Goal: Complete application form: Complete application form

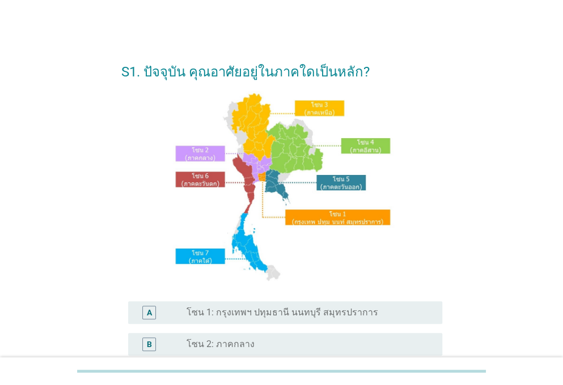
click at [230, 319] on div "radio_button_unchecked โซน 1: กรุงเทพฯ ปทุมธานี นนทบุรี สมุทรปราการ" at bounding box center [309, 313] width 247 height 14
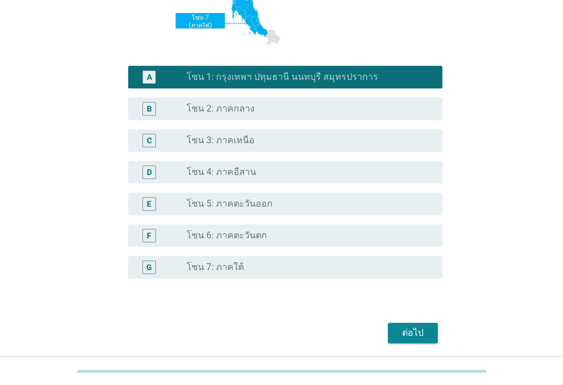
scroll to position [275, 0]
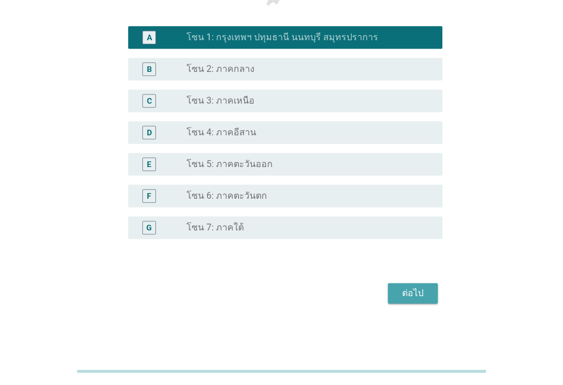
click at [400, 290] on div "ต่อไป" at bounding box center [413, 294] width 32 height 14
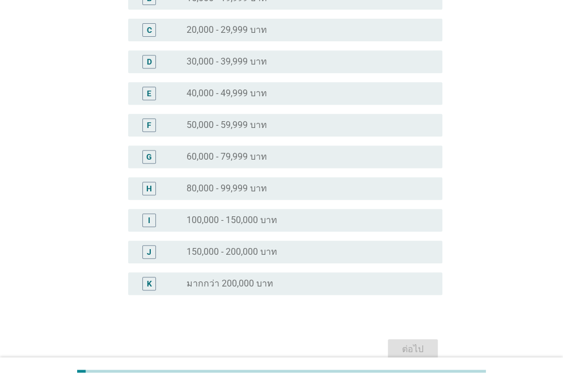
scroll to position [167, 0]
click at [210, 189] on label "80,000 - 99,999 บาท" at bounding box center [226, 187] width 80 height 11
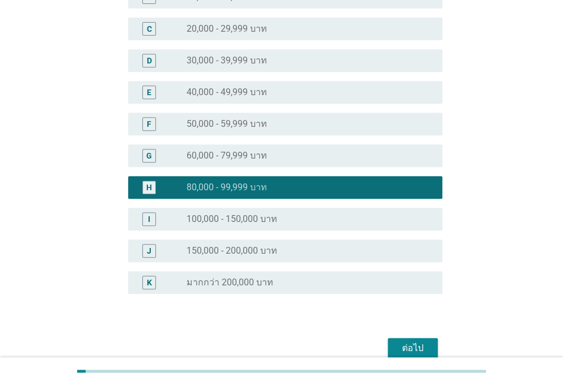
click at [412, 345] on div "ต่อไป" at bounding box center [413, 349] width 32 height 14
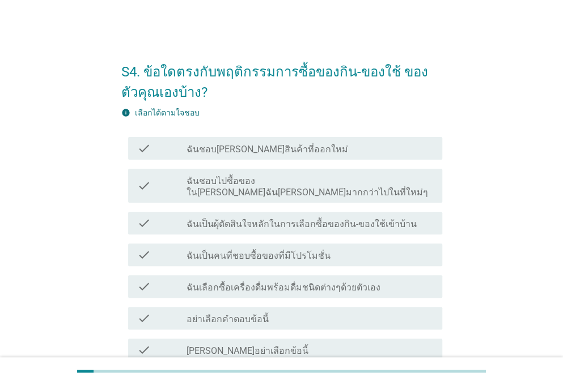
click at [317, 219] on label "ฉันเป็นผุ้ตัดสินใจหลักในการเลือกซื้อของกิน-ของใช้เข้าบ้าน" at bounding box center [301, 224] width 230 height 11
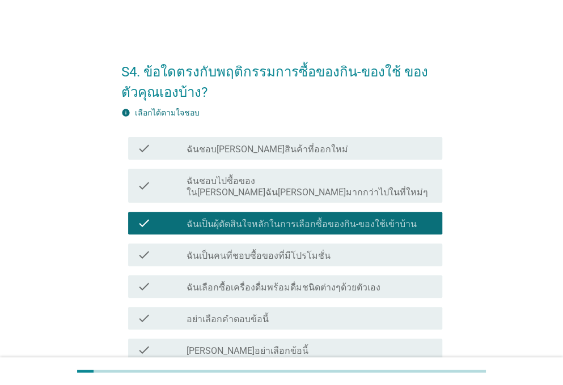
click at [303, 282] on label "ฉันเลือกซื้อเครื่องดื่มพร้อมดื่มชนิดต่างๆด้วยตัวเอง" at bounding box center [283, 287] width 194 height 11
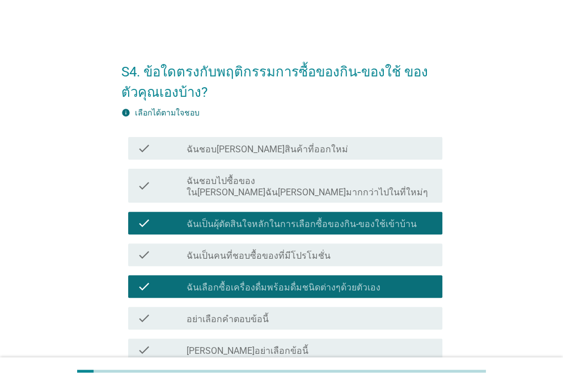
scroll to position [129, 0]
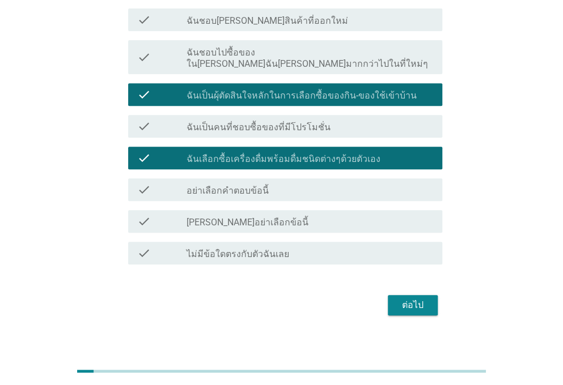
click at [415, 299] on div "ต่อไป" at bounding box center [413, 306] width 32 height 14
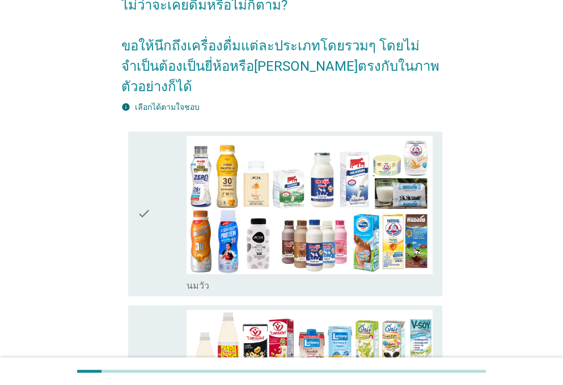
scroll to position [83, 0]
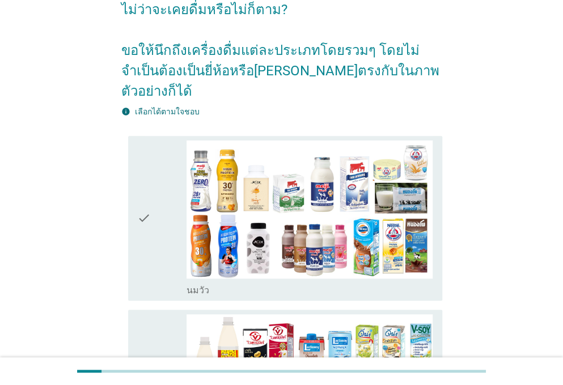
click at [137, 162] on icon "check" at bounding box center [144, 219] width 14 height 156
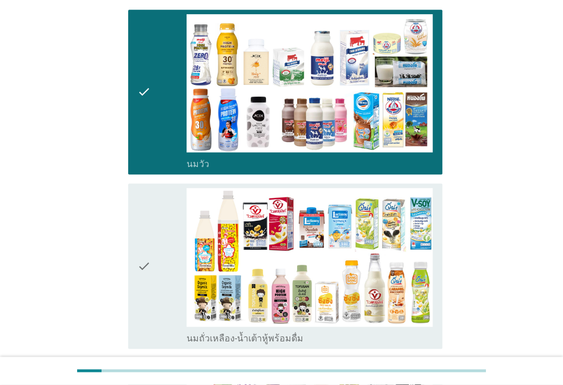
scroll to position [210, 0]
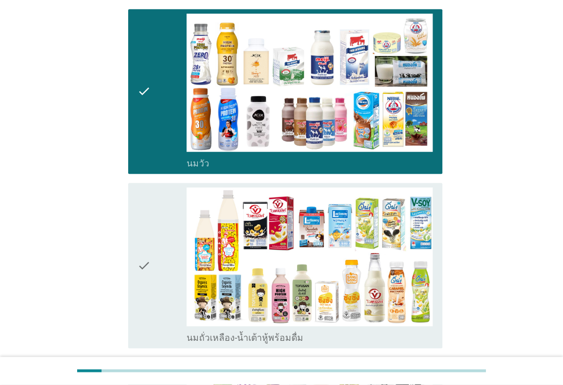
click at [151, 188] on div "check" at bounding box center [161, 266] width 49 height 156
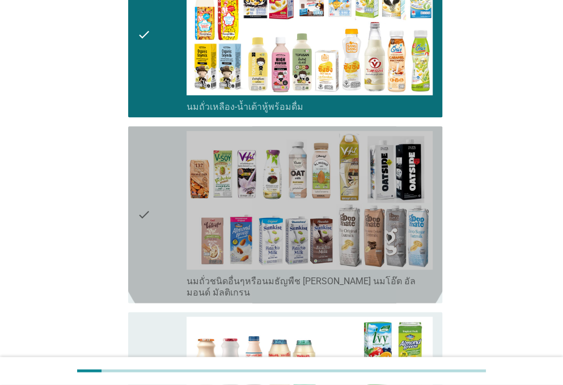
click at [143, 135] on icon "check" at bounding box center [144, 215] width 14 height 168
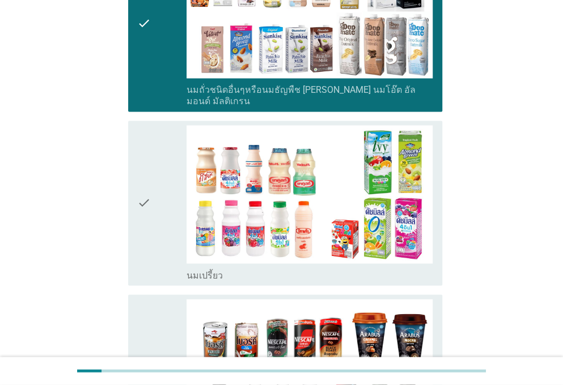
click at [156, 182] on div "check" at bounding box center [161, 203] width 49 height 156
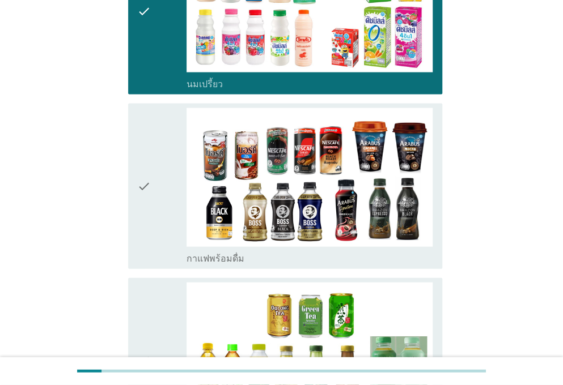
click at [152, 175] on div "check" at bounding box center [161, 186] width 49 height 156
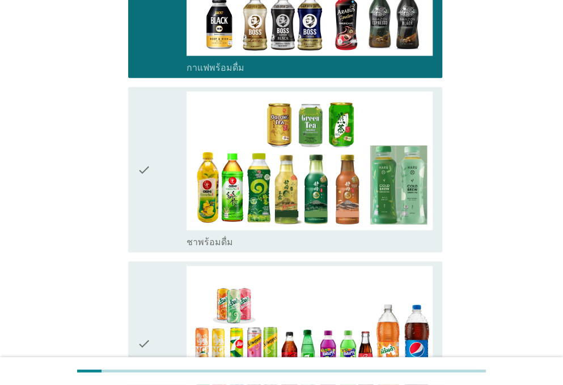
click at [152, 183] on div "check" at bounding box center [161, 170] width 49 height 156
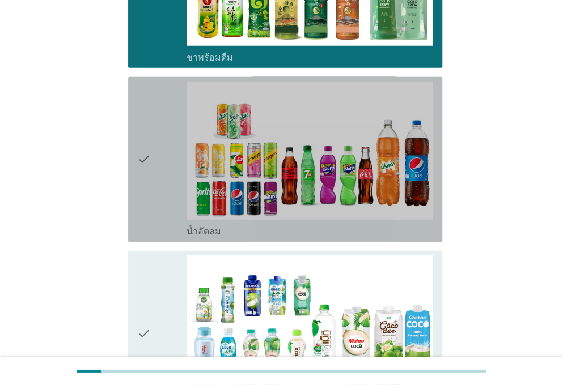
click at [152, 183] on div "check" at bounding box center [161, 160] width 49 height 156
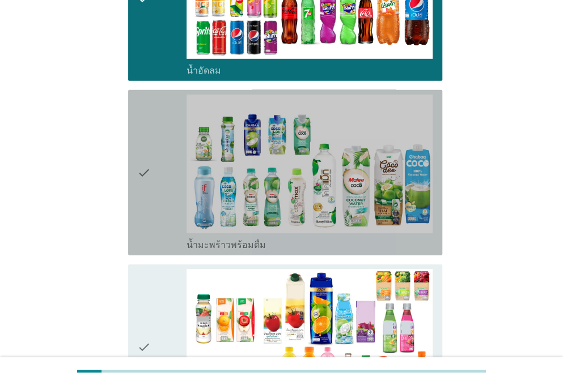
click at [152, 183] on div "check" at bounding box center [161, 173] width 49 height 156
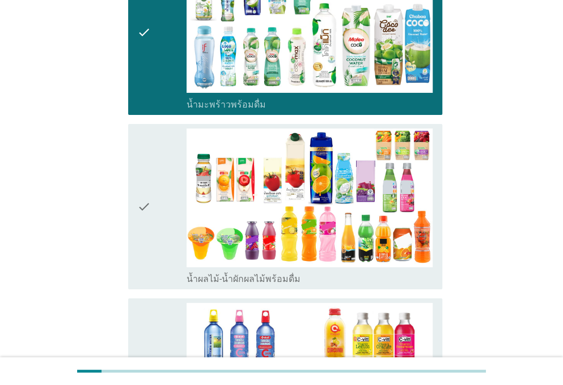
click at [152, 183] on div "check" at bounding box center [161, 207] width 49 height 156
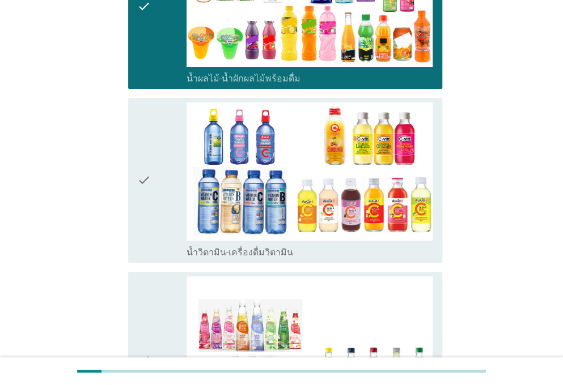
click at [152, 183] on div "check" at bounding box center [161, 181] width 49 height 156
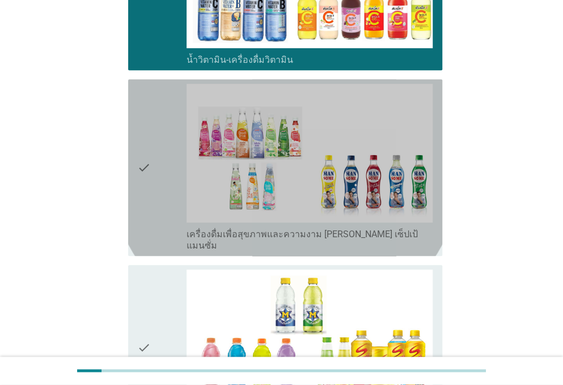
click at [152, 183] on div "check" at bounding box center [161, 168] width 49 height 168
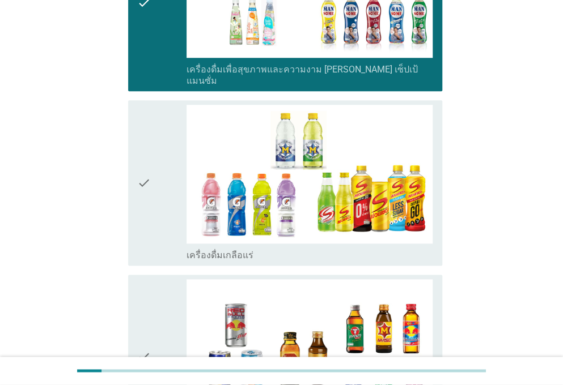
click at [152, 183] on div "check" at bounding box center [161, 183] width 49 height 156
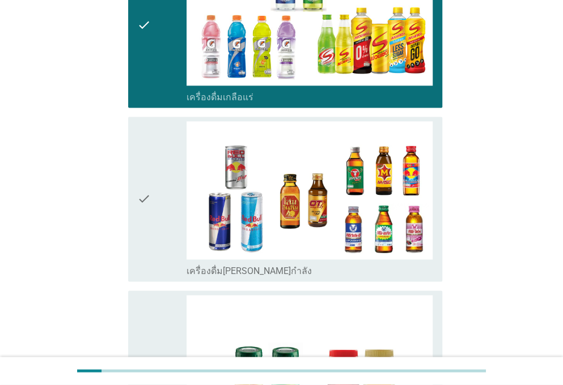
click at [152, 183] on div "check" at bounding box center [161, 199] width 49 height 156
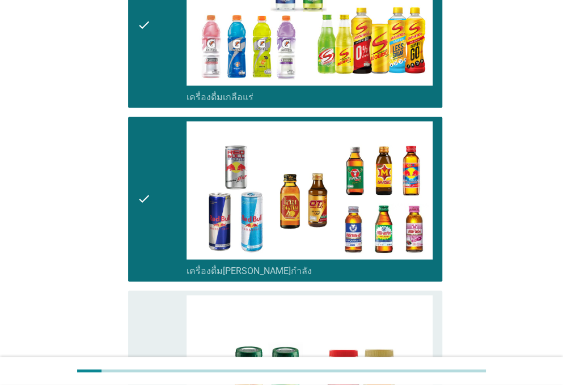
scroll to position [2405, 0]
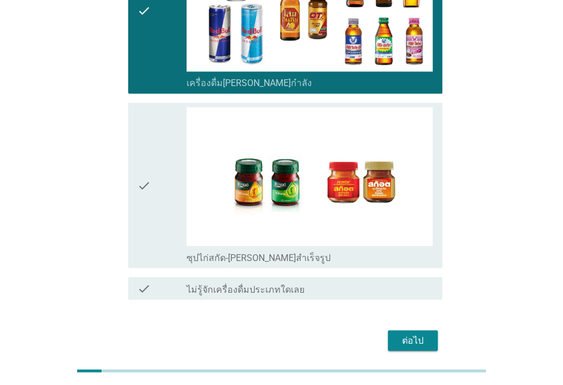
click at [152, 183] on div "check" at bounding box center [161, 185] width 49 height 156
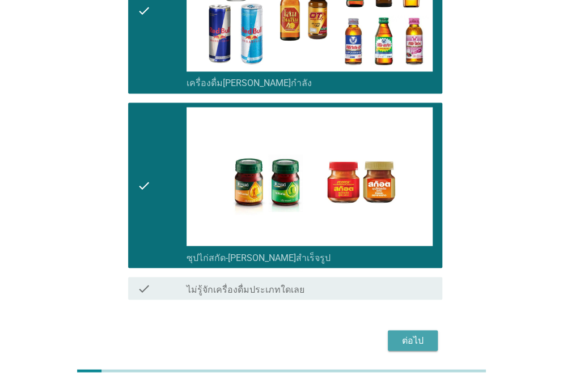
click at [417, 334] on div "ต่อไป" at bounding box center [413, 341] width 32 height 14
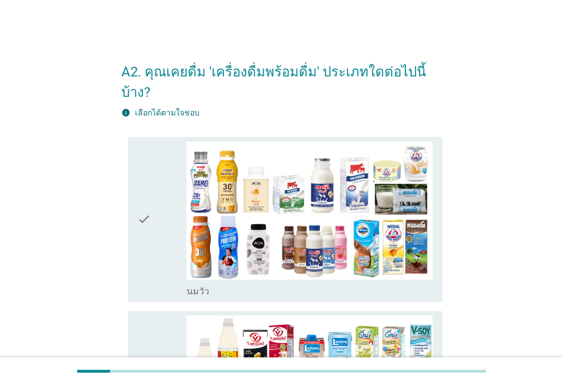
click at [154, 234] on div "check" at bounding box center [161, 220] width 49 height 156
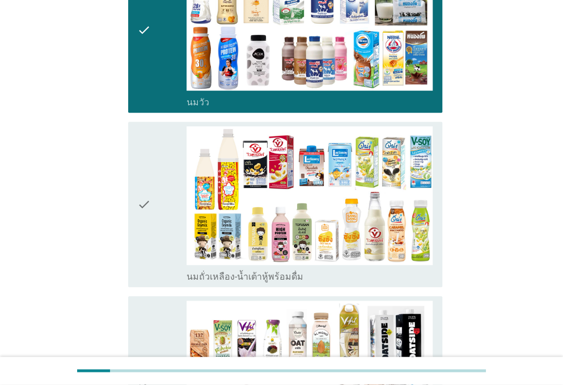
scroll to position [193, 0]
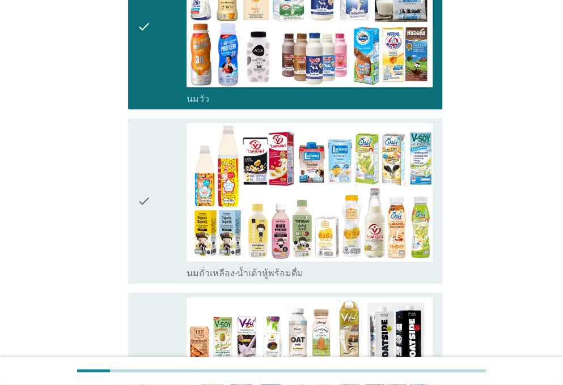
click at [154, 234] on div "check" at bounding box center [161, 201] width 49 height 156
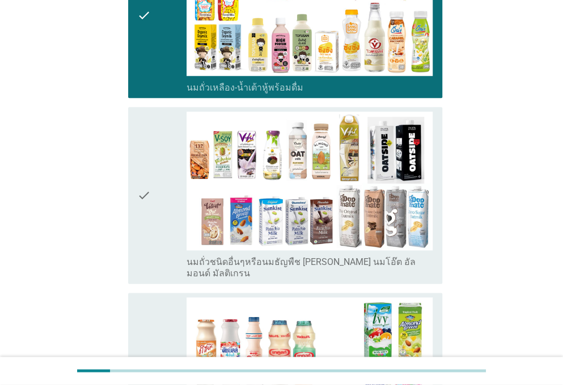
scroll to position [0, 0]
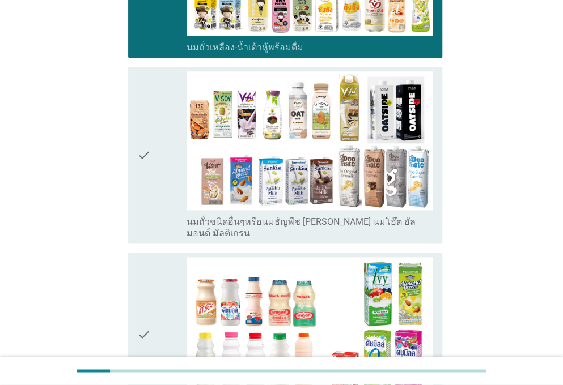
click at [150, 183] on icon "check" at bounding box center [144, 155] width 14 height 168
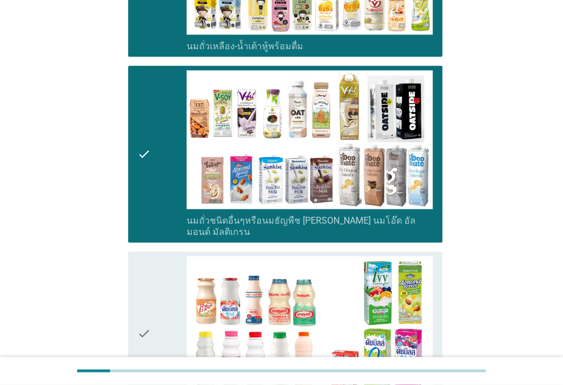
click at [154, 256] on div "check" at bounding box center [161, 334] width 49 height 156
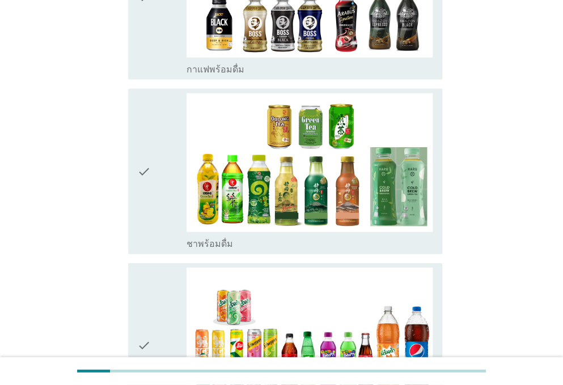
click at [141, 180] on icon "check" at bounding box center [144, 172] width 14 height 156
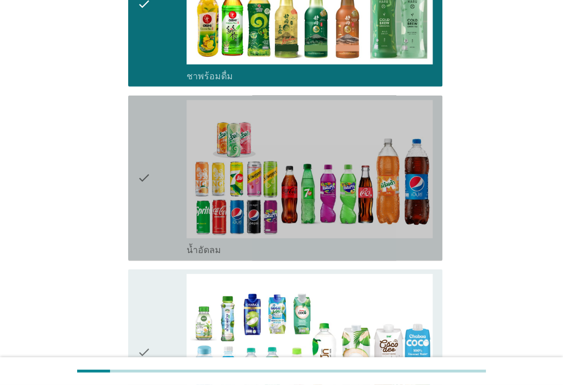
click at [141, 180] on icon "check" at bounding box center [144, 178] width 14 height 156
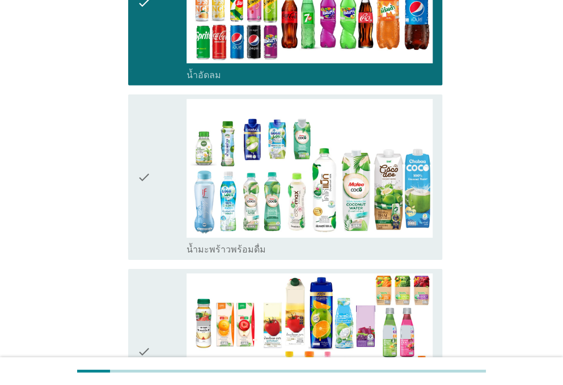
click at [141, 180] on icon "check" at bounding box center [144, 177] width 14 height 156
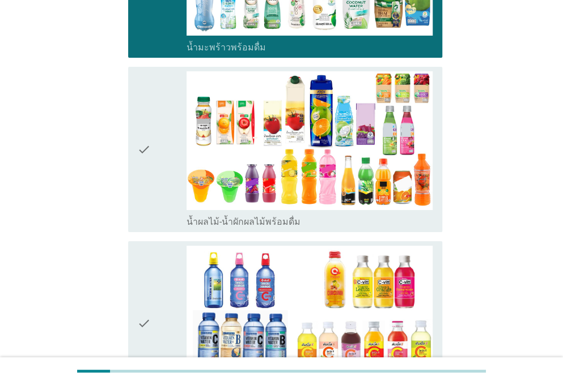
click at [141, 180] on icon "check" at bounding box center [144, 149] width 14 height 156
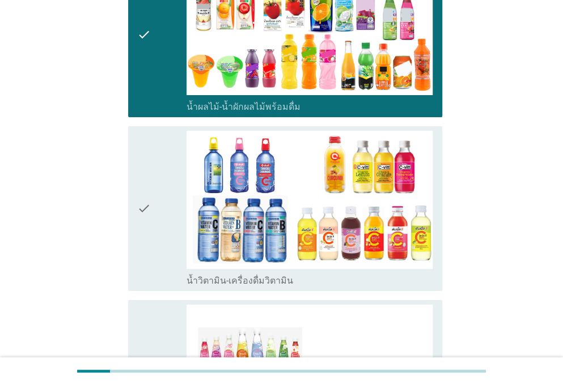
click at [141, 180] on icon "check" at bounding box center [144, 209] width 14 height 156
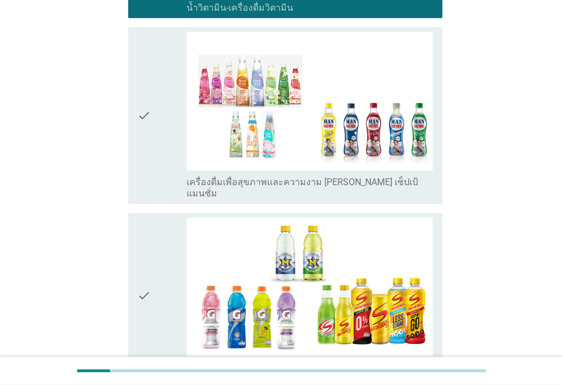
scroll to position [1867, 0]
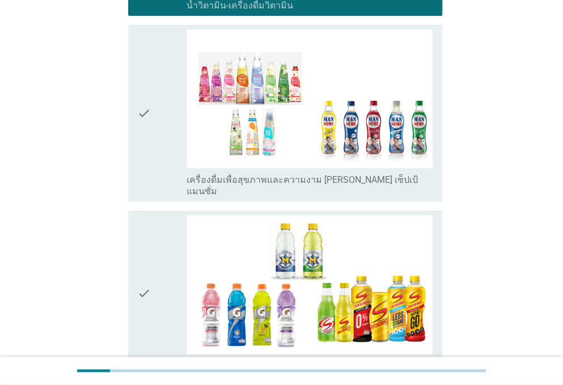
click at [141, 215] on icon "check" at bounding box center [144, 293] width 14 height 156
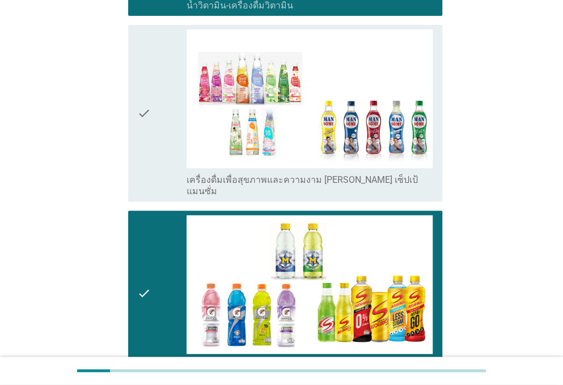
click at [143, 91] on icon "check" at bounding box center [144, 113] width 14 height 168
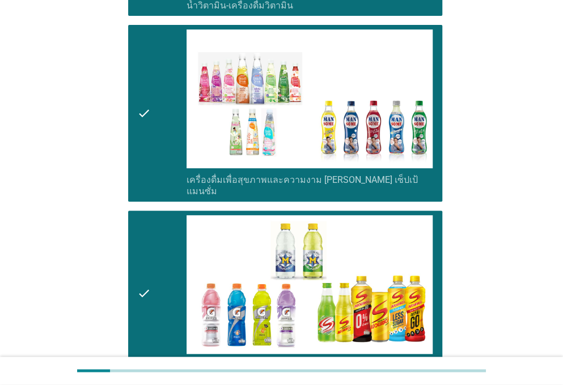
click at [159, 218] on div "check" at bounding box center [161, 293] width 49 height 156
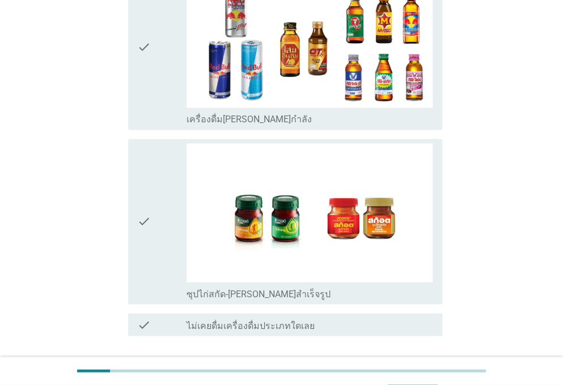
scroll to position [2323, 0]
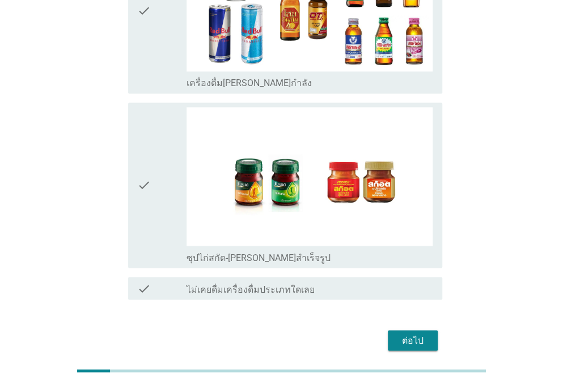
click at [154, 162] on div "check" at bounding box center [161, 185] width 49 height 156
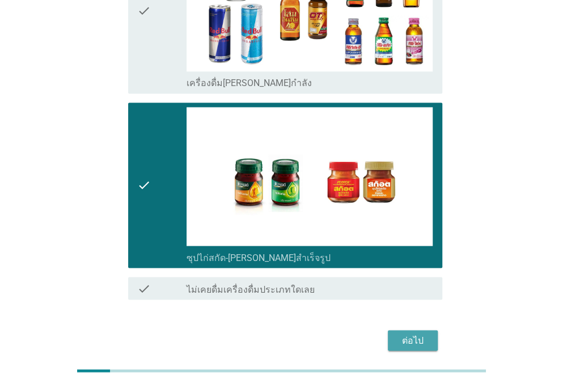
click at [414, 334] on div "ต่อไป" at bounding box center [413, 341] width 32 height 14
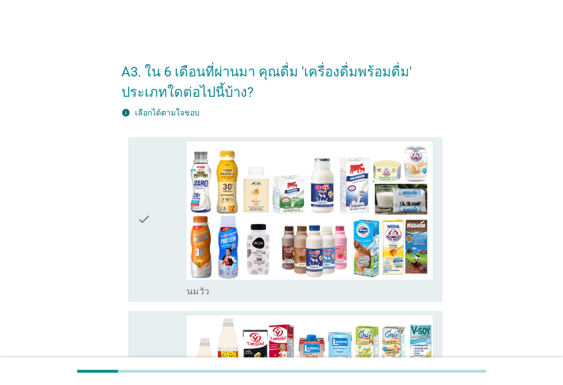
click at [145, 257] on icon "check" at bounding box center [144, 220] width 14 height 156
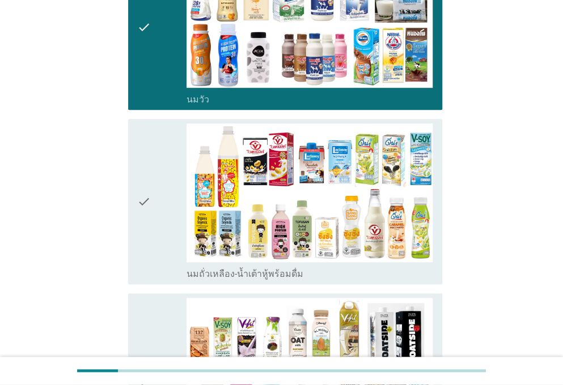
scroll to position [192, 0]
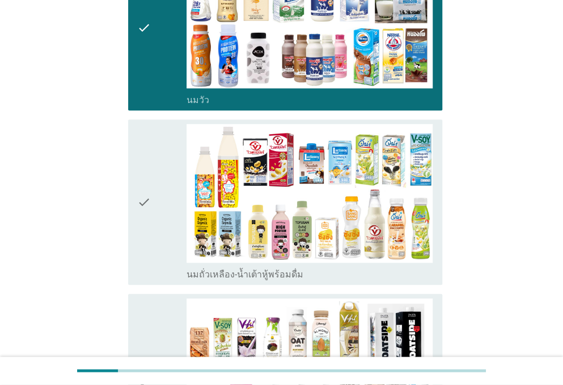
click at [143, 237] on icon "check" at bounding box center [144, 202] width 14 height 156
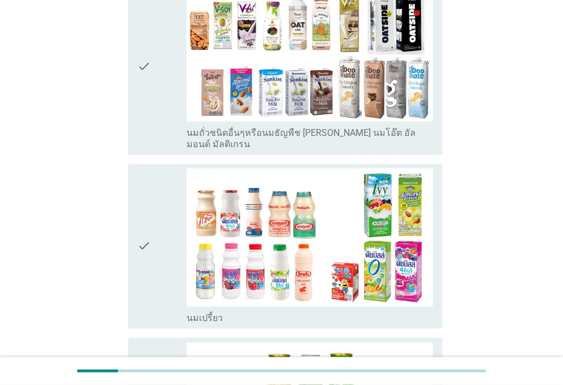
click at [143, 237] on icon "check" at bounding box center [144, 246] width 14 height 156
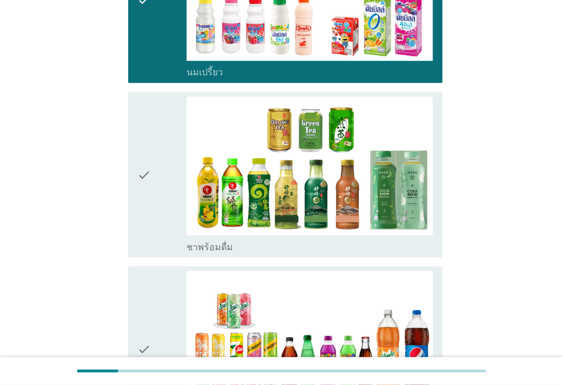
scroll to position [807, 0]
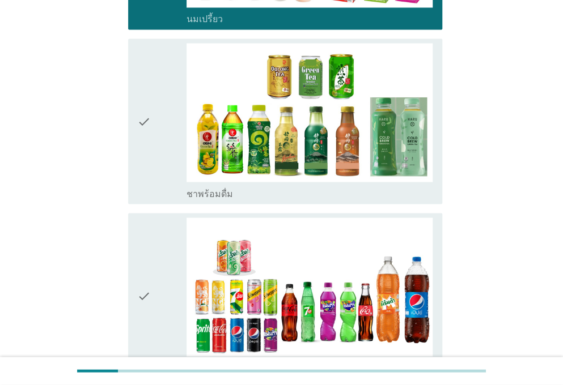
click at [139, 138] on icon "check" at bounding box center [144, 121] width 14 height 156
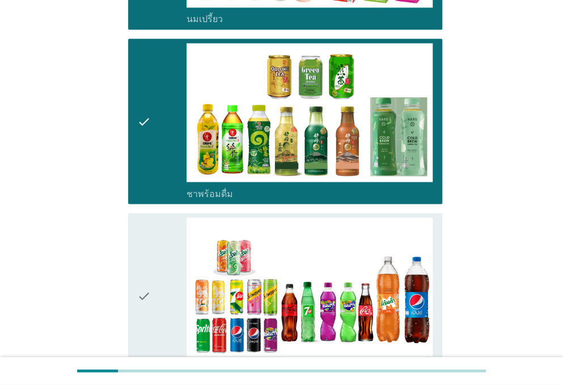
click at [155, 271] on div "check" at bounding box center [161, 296] width 49 height 156
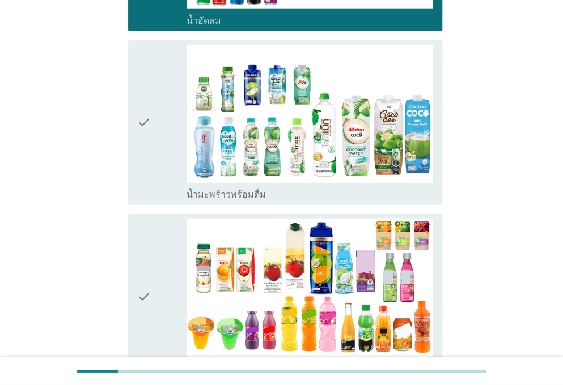
scroll to position [1155, 0]
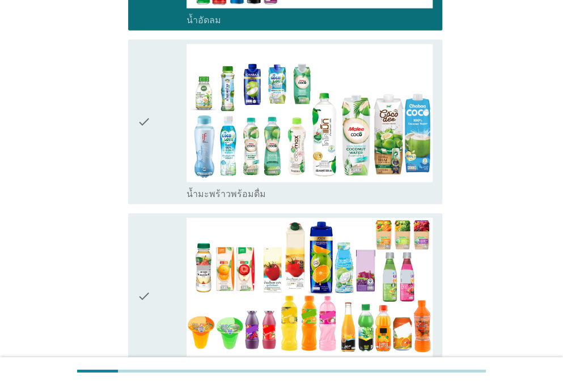
click at [155, 271] on div "check" at bounding box center [161, 296] width 49 height 156
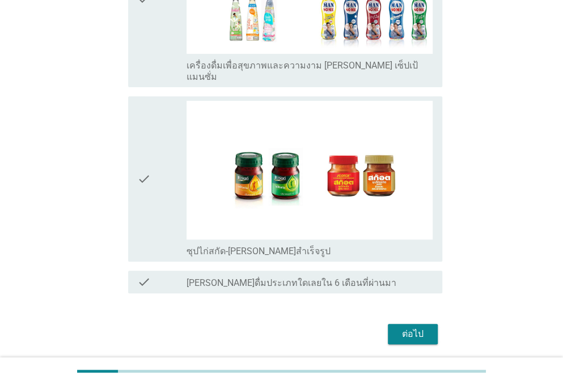
scroll to position [1821, 0]
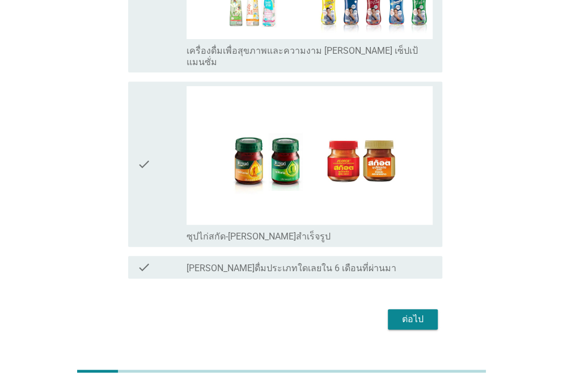
click at [154, 178] on div "check" at bounding box center [161, 164] width 49 height 156
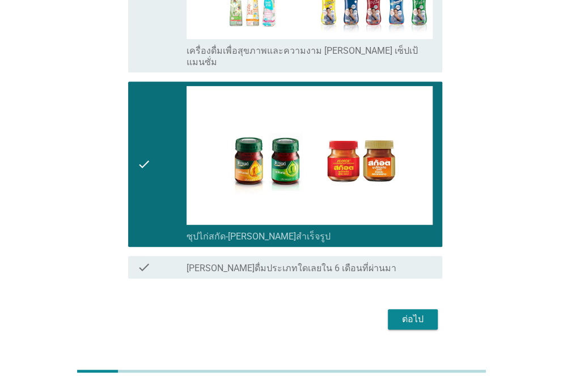
click at [409, 309] on button "ต่อไป" at bounding box center [413, 319] width 50 height 20
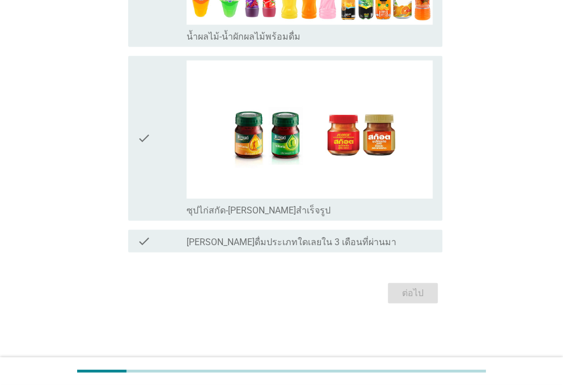
scroll to position [0, 0]
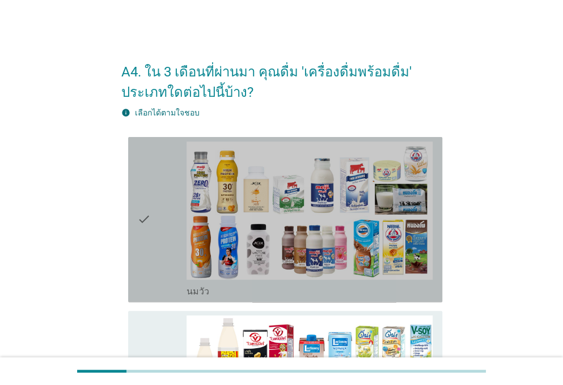
click at [155, 171] on div "check" at bounding box center [161, 220] width 49 height 156
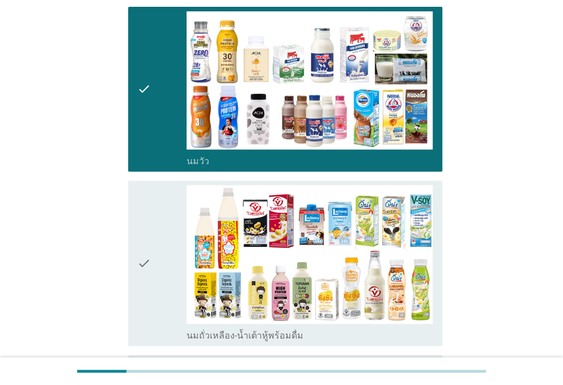
click at [160, 206] on div "check" at bounding box center [161, 263] width 49 height 156
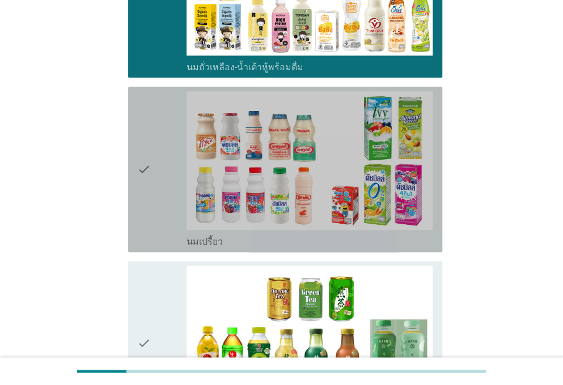
click at [155, 148] on div "check" at bounding box center [161, 169] width 49 height 156
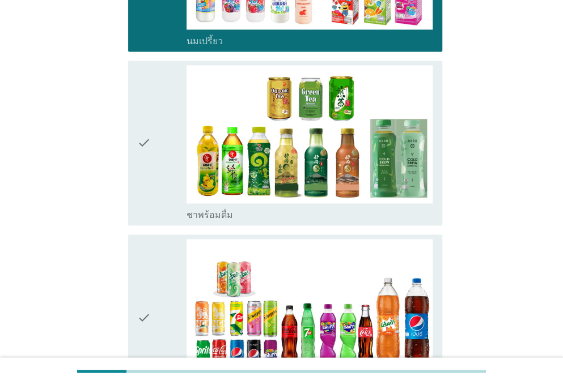
scroll to position [614, 0]
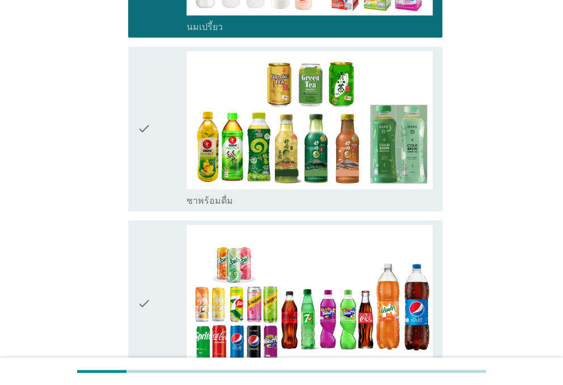
click at [153, 172] on div "check" at bounding box center [161, 129] width 49 height 156
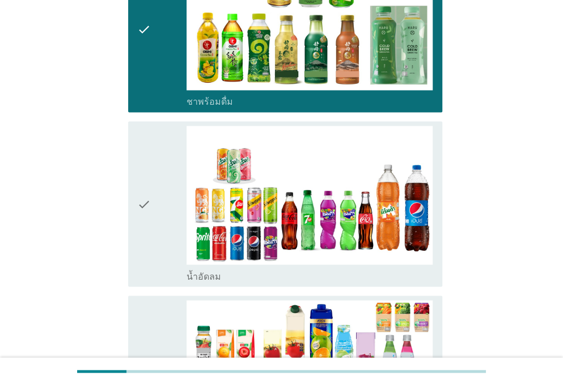
click at [150, 174] on icon "check" at bounding box center [144, 204] width 14 height 156
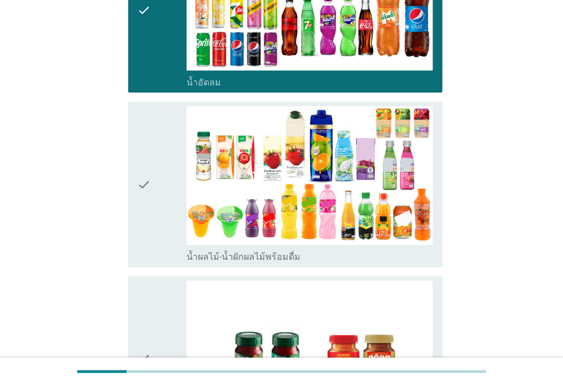
scroll to position [918, 0]
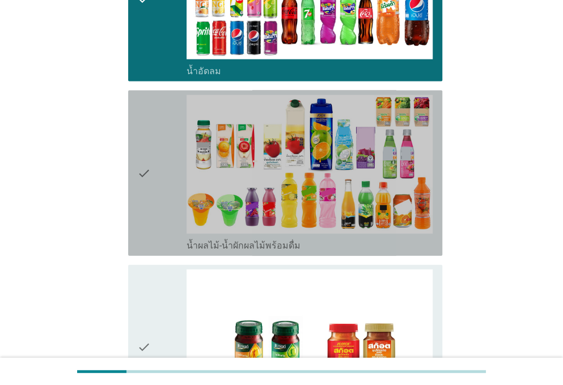
click at [155, 194] on div "check" at bounding box center [161, 173] width 49 height 156
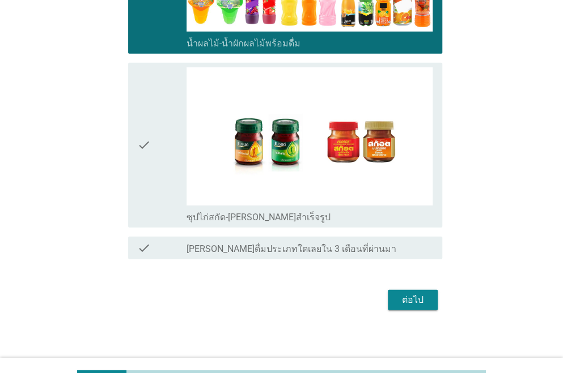
scroll to position [1121, 0]
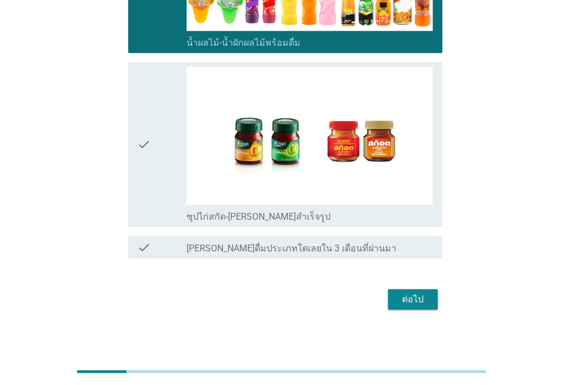
click at [154, 186] on div "check" at bounding box center [161, 145] width 49 height 156
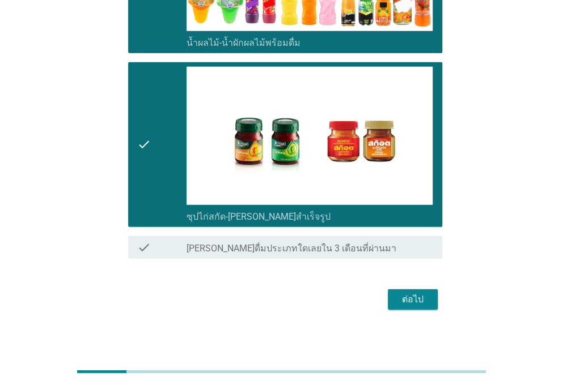
click at [428, 295] on button "ต่อไป" at bounding box center [413, 300] width 50 height 20
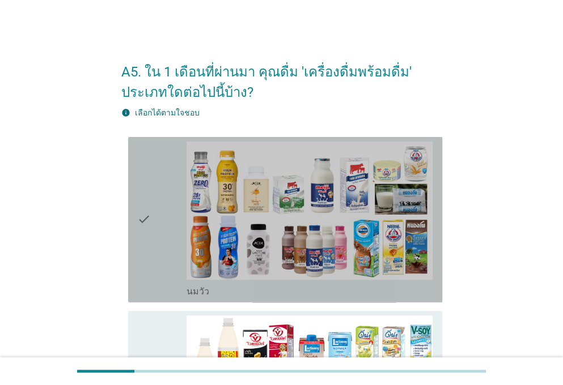
click at [147, 255] on icon "check" at bounding box center [144, 220] width 14 height 156
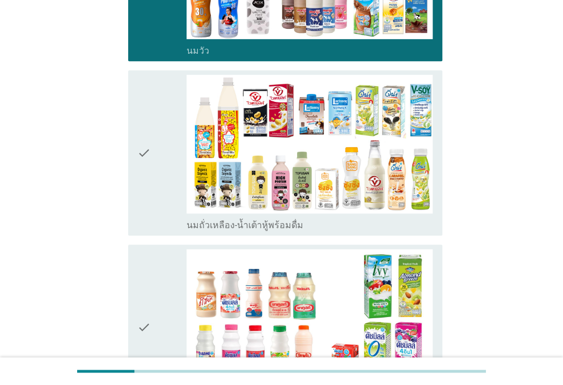
scroll to position [244, 0]
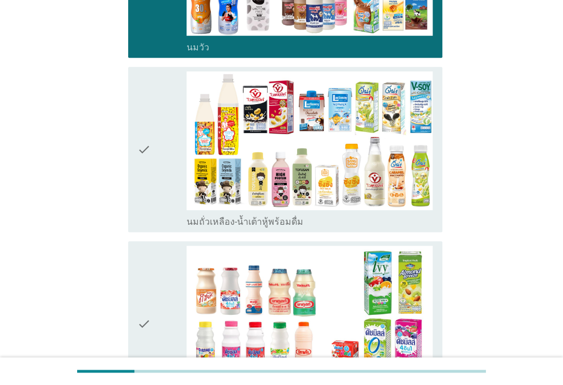
click at [143, 205] on icon "check" at bounding box center [144, 149] width 14 height 156
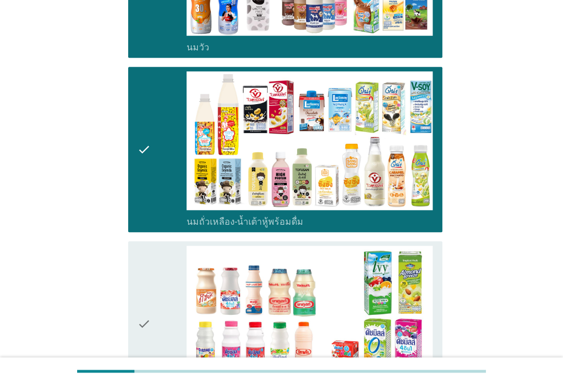
click at [135, 291] on div "check check_box นมเปรี้ยว" at bounding box center [285, 323] width 314 height 165
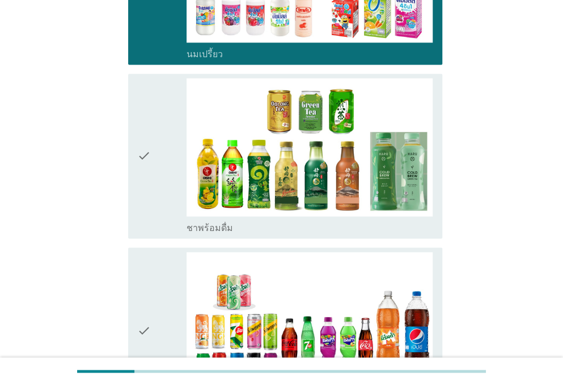
scroll to position [588, 0]
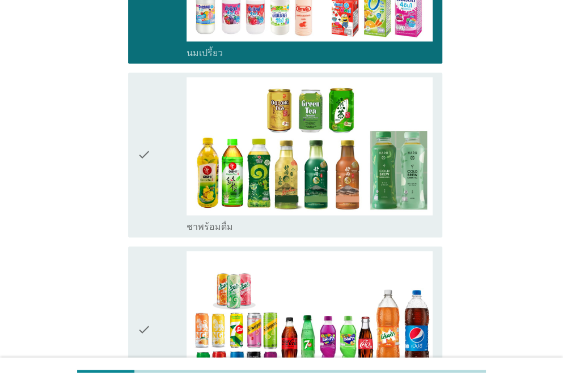
click at [143, 197] on icon "check" at bounding box center [144, 155] width 14 height 156
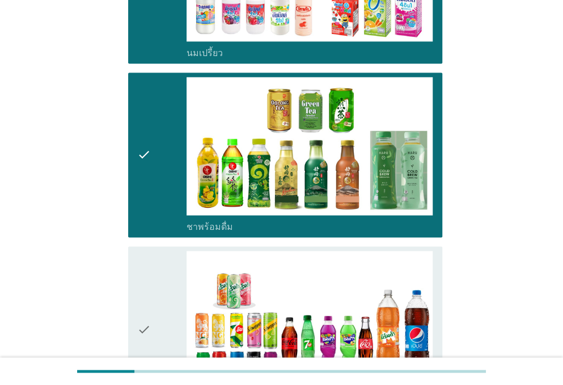
click at [151, 257] on div "check" at bounding box center [161, 329] width 49 height 156
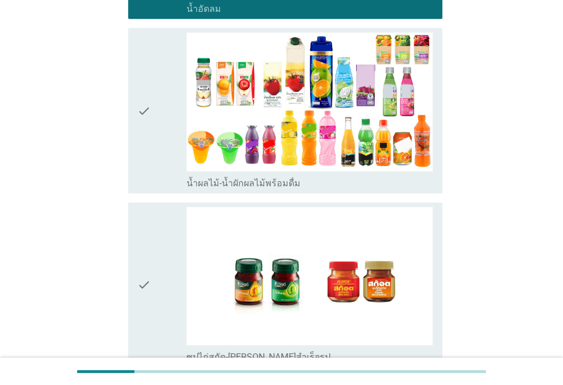
click at [143, 156] on icon "check" at bounding box center [144, 111] width 14 height 156
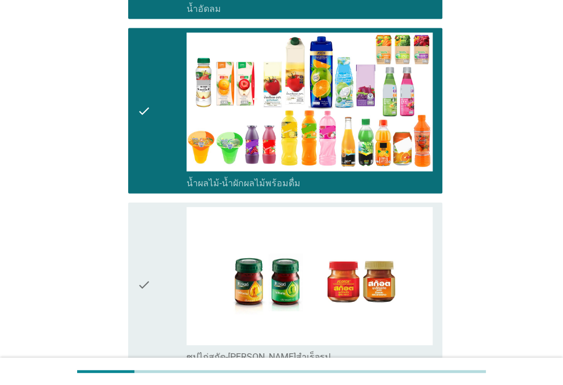
scroll to position [1125, 0]
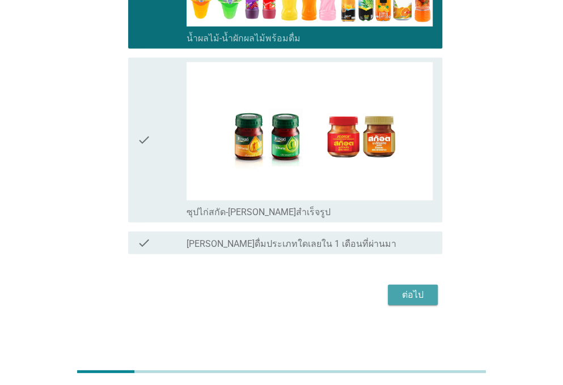
click at [402, 298] on div "ต่อไป" at bounding box center [413, 295] width 32 height 14
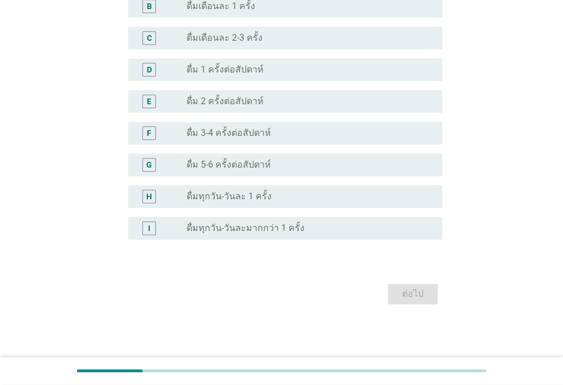
scroll to position [0, 0]
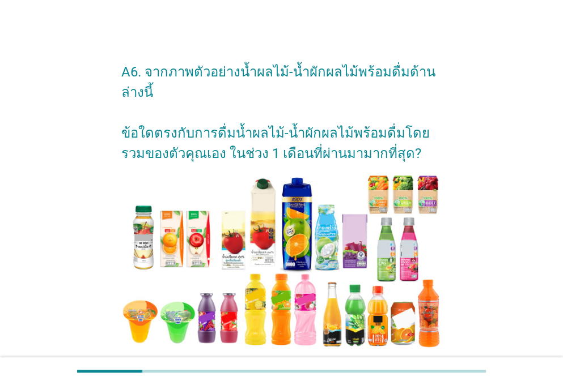
click at [77, 189] on div "A6. จากภาพตัวอย่างน้ำผลไม้-น้ำผักผลไม้พร้อมดื่มด้านล่างนี้ ข้อใดตรงกับการดื่มน้…" at bounding box center [281, 382] width 508 height 683
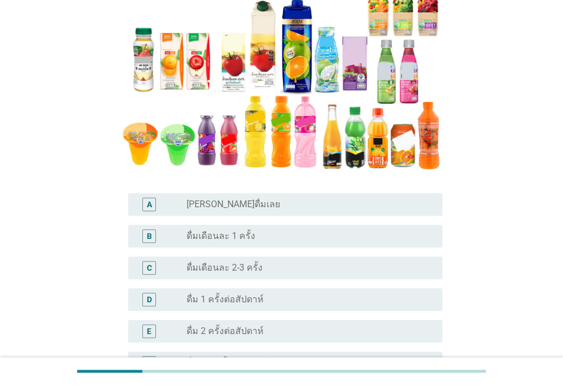
scroll to position [271, 0]
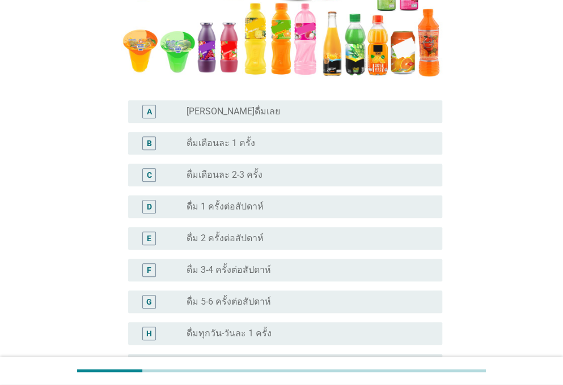
click at [245, 143] on label "ดื่มเดือนละ 1 ครั้ง" at bounding box center [220, 143] width 69 height 11
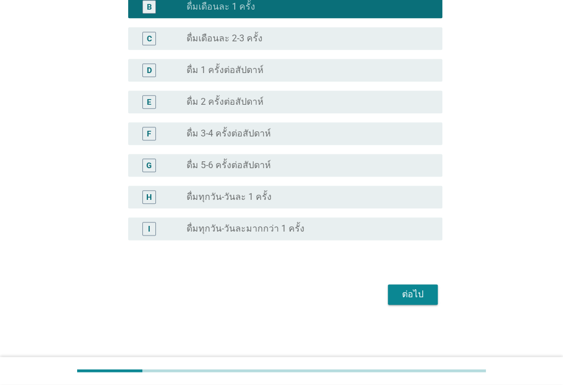
scroll to position [408, 0]
click at [422, 292] on div "ต่อไป" at bounding box center [413, 294] width 32 height 14
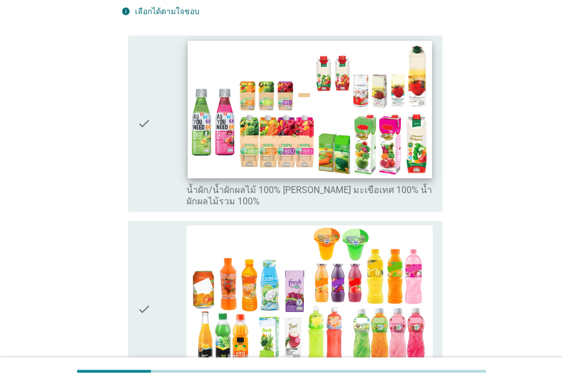
scroll to position [164, 0]
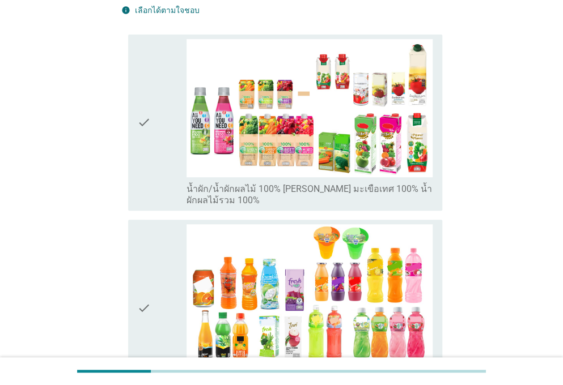
click at [142, 148] on icon "check" at bounding box center [144, 123] width 14 height 168
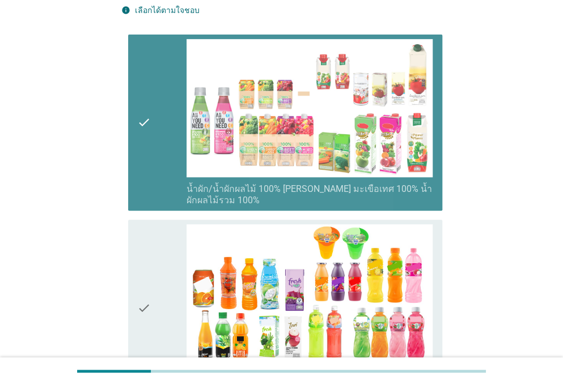
click at [142, 148] on icon "check" at bounding box center [144, 123] width 14 height 168
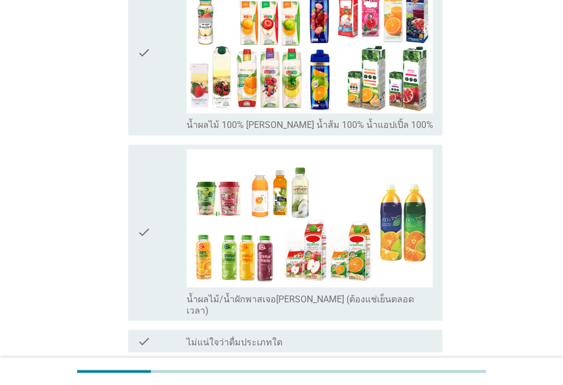
scroll to position [600, 0]
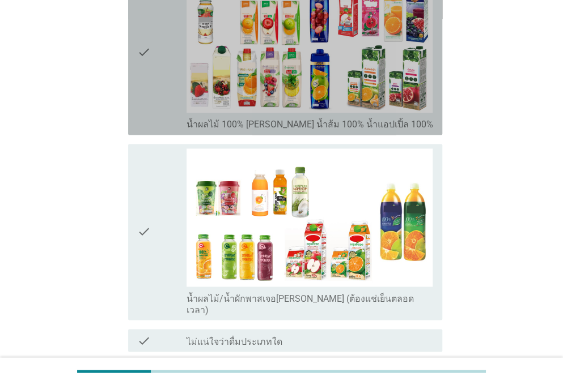
click at [151, 77] on div "check" at bounding box center [161, 52] width 49 height 156
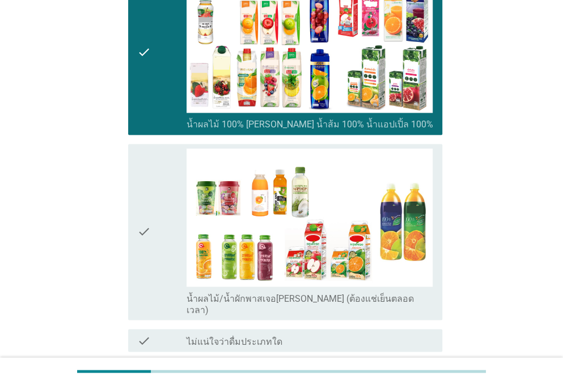
click at [139, 148] on icon "check" at bounding box center [144, 232] width 14 height 168
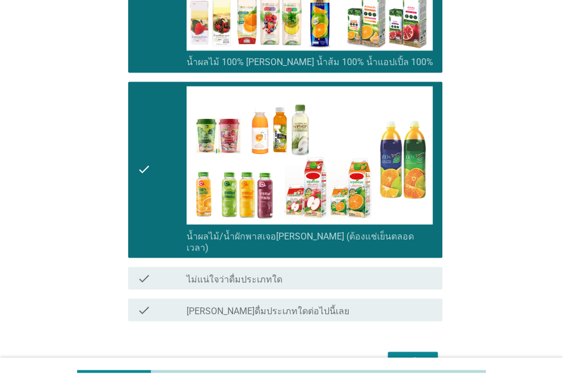
scroll to position [698, 0]
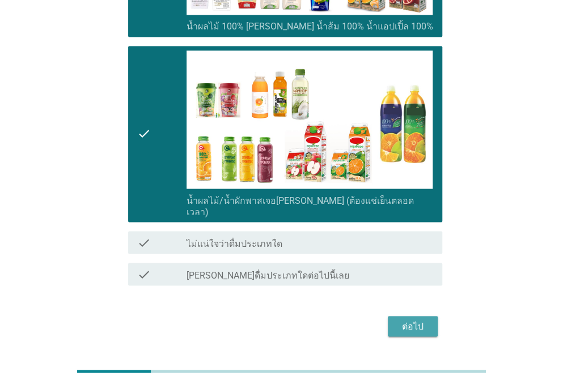
click at [425, 320] on div "ต่อไป" at bounding box center [413, 327] width 32 height 14
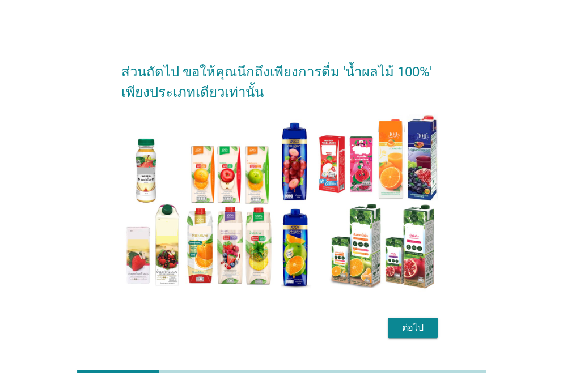
click at [420, 329] on div "ต่อไป" at bounding box center [413, 328] width 32 height 14
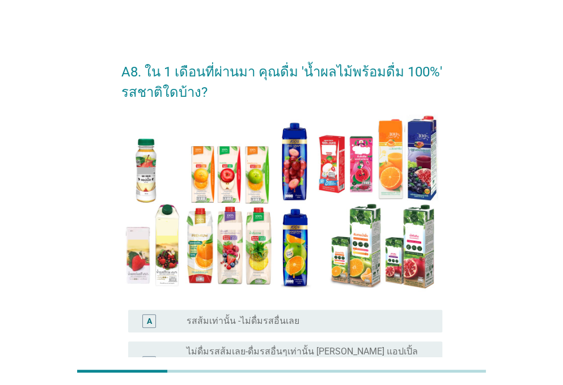
scroll to position [165, 0]
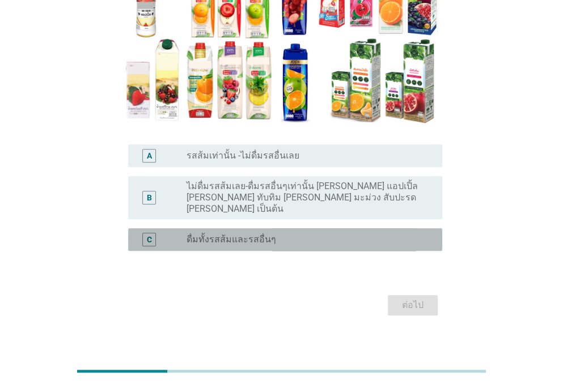
click at [357, 234] on div "radio_button_unchecked ดื่มทั้งรสส้มและรสอื่นๆ" at bounding box center [304, 239] width 237 height 11
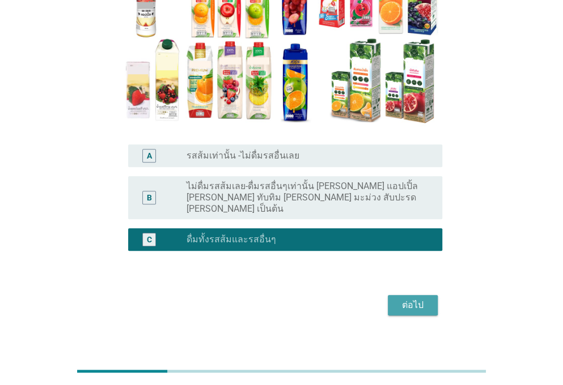
click at [422, 302] on button "ต่อไป" at bounding box center [413, 305] width 50 height 20
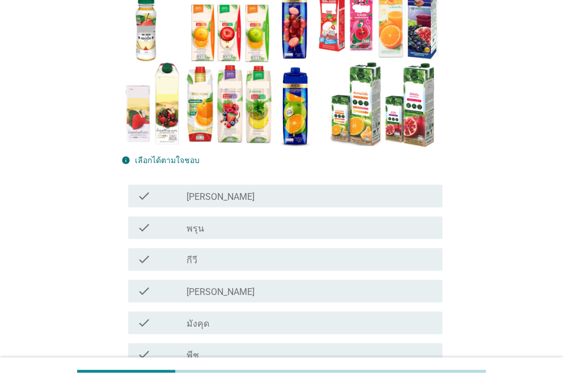
scroll to position [148, 0]
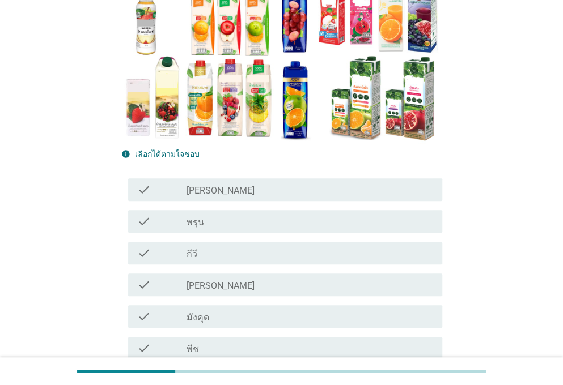
click at [226, 256] on div "check_box_outline_blank กีวี" at bounding box center [309, 254] width 247 height 14
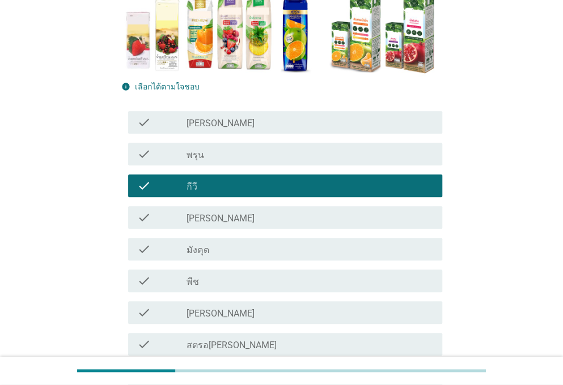
scroll to position [216, 0]
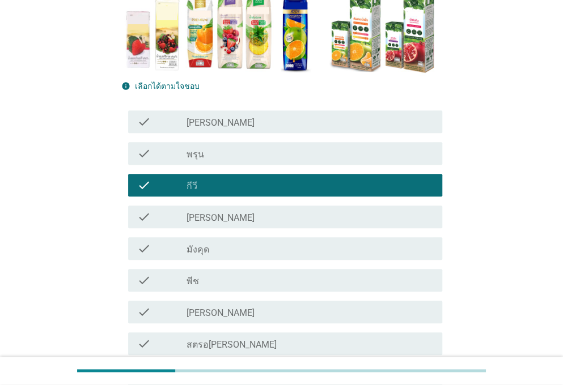
click at [272, 211] on div "check_box_outline_blank [PERSON_NAME]" at bounding box center [309, 217] width 247 height 14
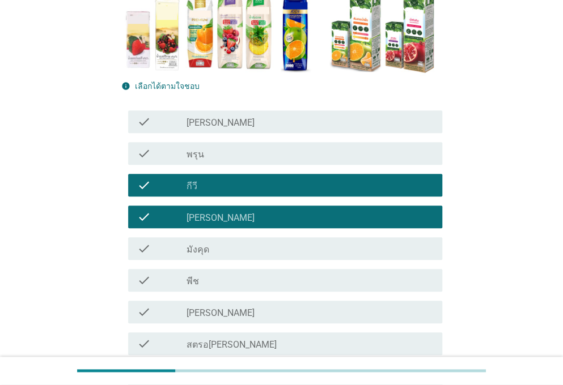
click at [264, 287] on div "check check_box_outline_blank พีช" at bounding box center [285, 280] width 314 height 23
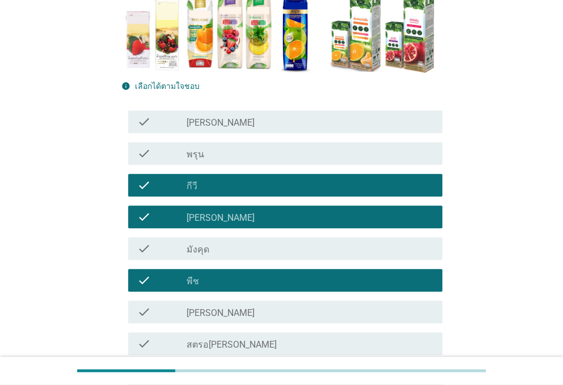
click at [248, 350] on div "check_box_outline_blank สตรอ[PERSON_NAME]" at bounding box center [309, 344] width 247 height 14
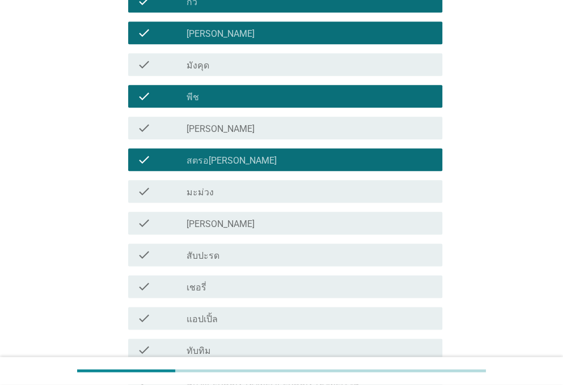
scroll to position [418, 0]
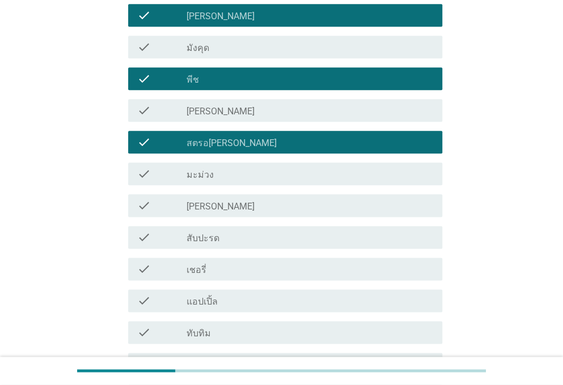
click at [238, 236] on div "check_box_outline_blank สับปะรด" at bounding box center [309, 238] width 247 height 14
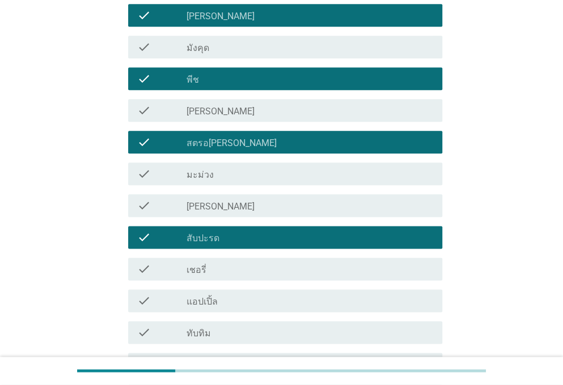
click at [216, 300] on label "แอปเปิ้ล" at bounding box center [201, 301] width 31 height 11
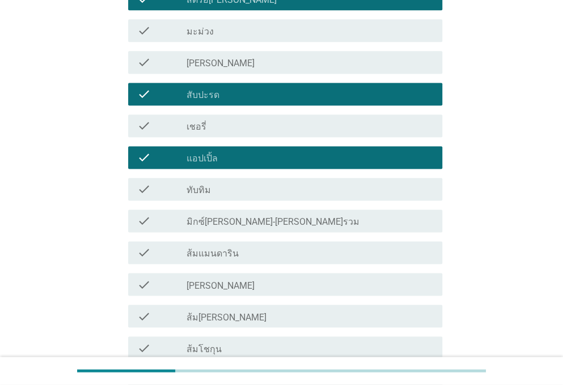
scroll to position [566, 0]
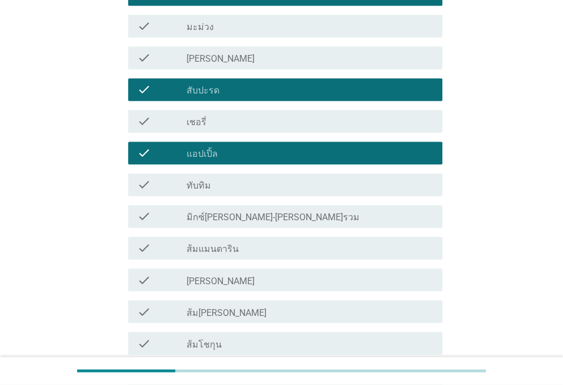
click at [275, 249] on div "check_box_outline_blank ส้มแมนดาริน" at bounding box center [309, 248] width 247 height 14
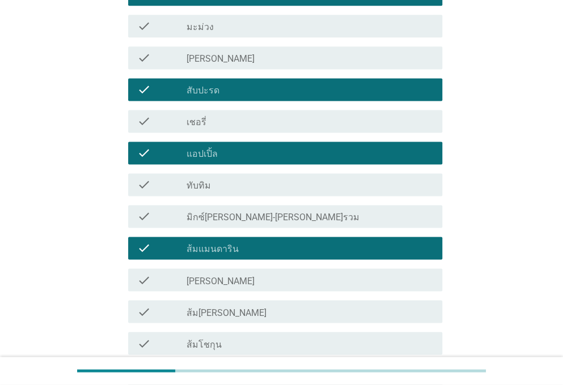
click at [281, 217] on div "check_box_outline_blank มิกซ์[PERSON_NAME]-[PERSON_NAME]รวม" at bounding box center [309, 217] width 247 height 14
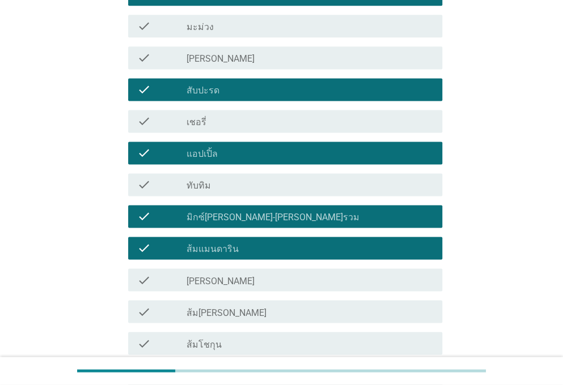
click at [267, 272] on div "check check_box_outline_blank [PERSON_NAME]" at bounding box center [285, 280] width 314 height 23
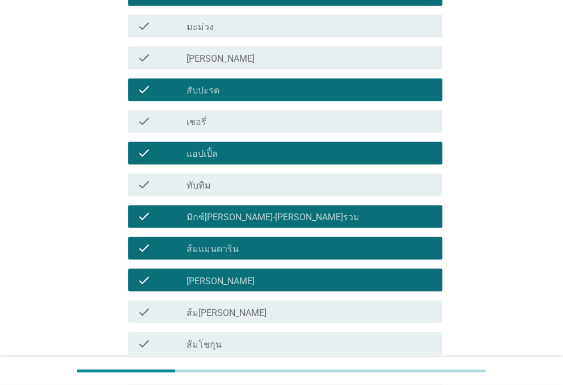
click at [247, 311] on div "check_box_outline_blank ส้ม[PERSON_NAME]" at bounding box center [309, 312] width 247 height 14
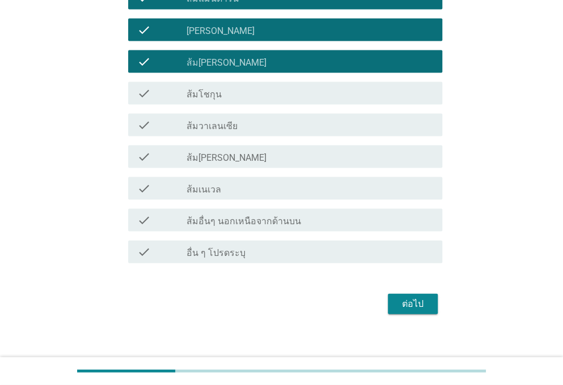
scroll to position [826, 0]
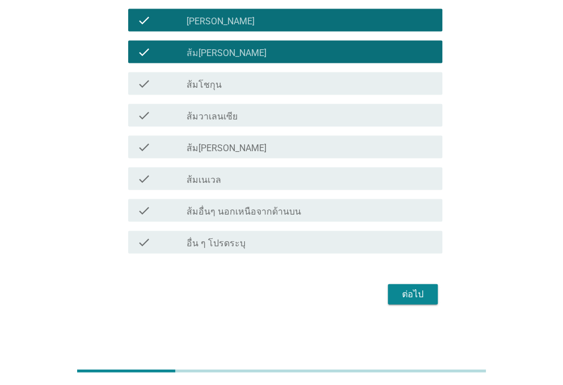
click at [419, 296] on div "ต่อไป" at bounding box center [413, 294] width 32 height 14
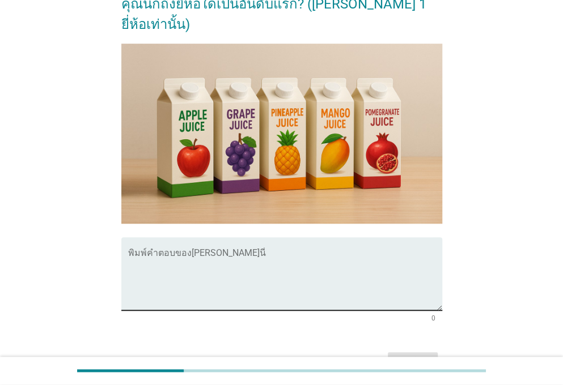
scroll to position [252, 0]
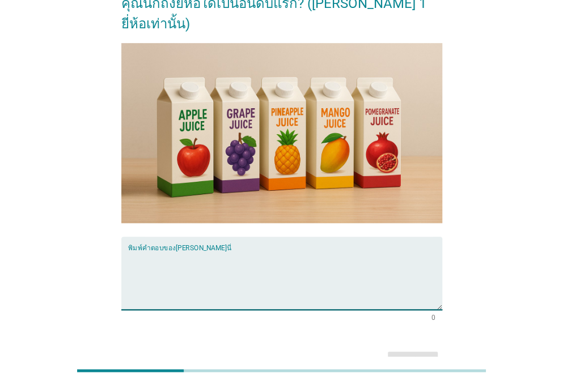
click at [228, 250] on textarea "พิมพ์คำตอบของคุณ ที่นี่" at bounding box center [285, 280] width 314 height 60
type textarea "Tipco"
click at [415, 355] on div "ต่อไป" at bounding box center [413, 362] width 32 height 14
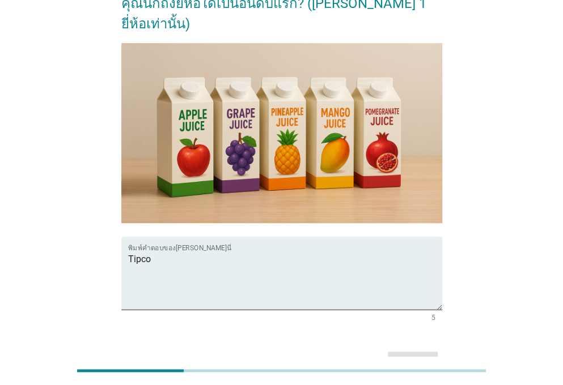
scroll to position [0, 0]
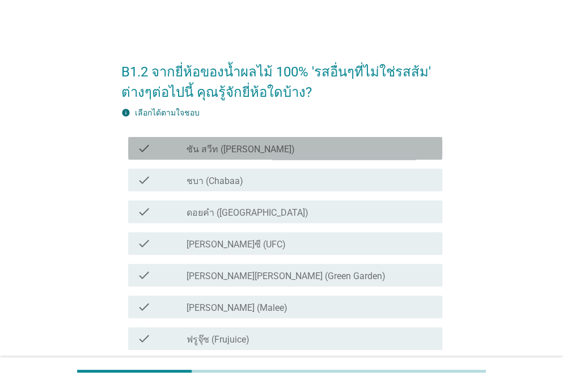
click at [355, 151] on div "check_box_outline_blank ซัน สวีท (Sun sweet)" at bounding box center [309, 149] width 247 height 14
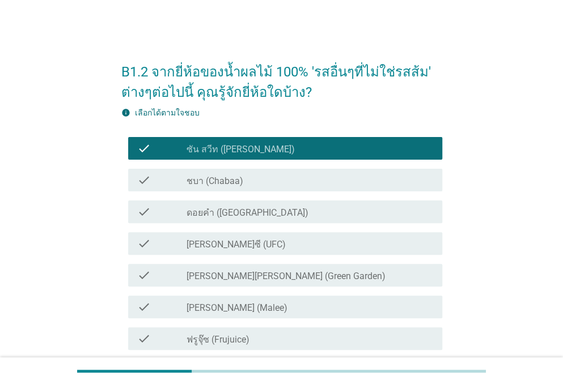
click at [348, 180] on div "check_box_outline_blank ชบา (Chabaa)" at bounding box center [309, 180] width 247 height 14
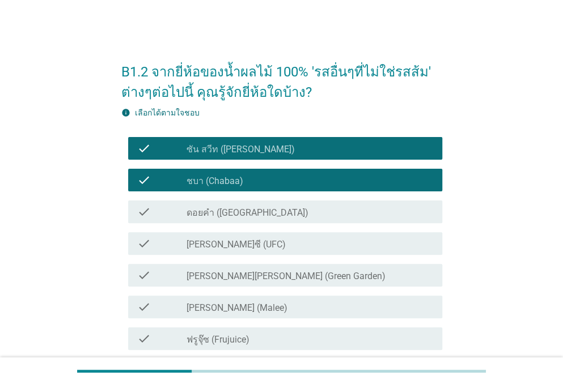
click at [337, 216] on div "check_box_outline_blank ดอยคำ (Doi-Khham)" at bounding box center [309, 212] width 247 height 14
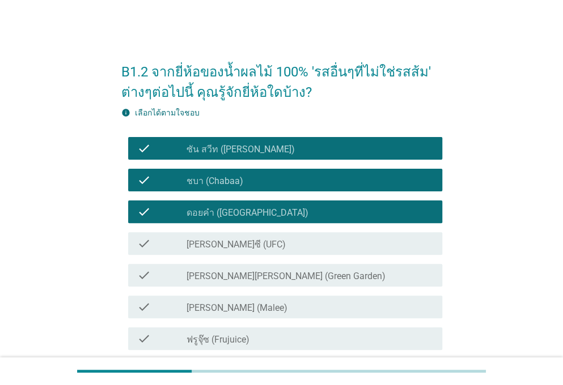
click at [321, 238] on div "check_box_outline_blank [PERSON_NAME]ซี (UFC)" at bounding box center [309, 244] width 247 height 14
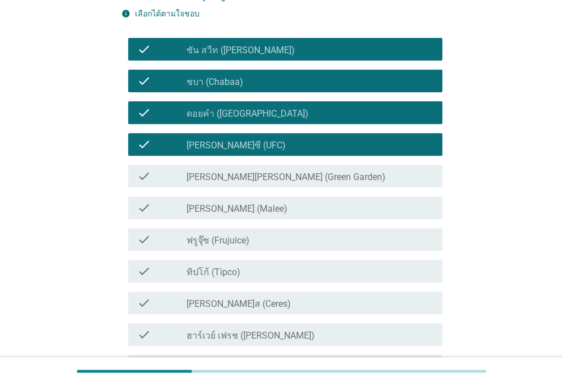
scroll to position [100, 0]
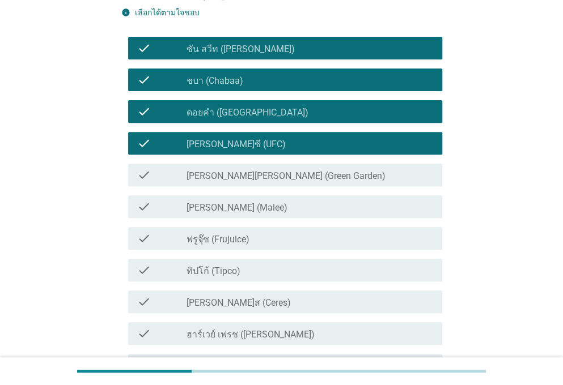
click at [318, 194] on div "check check_box_outline_blank [PERSON_NAME] (Malee)" at bounding box center [281, 207] width 321 height 32
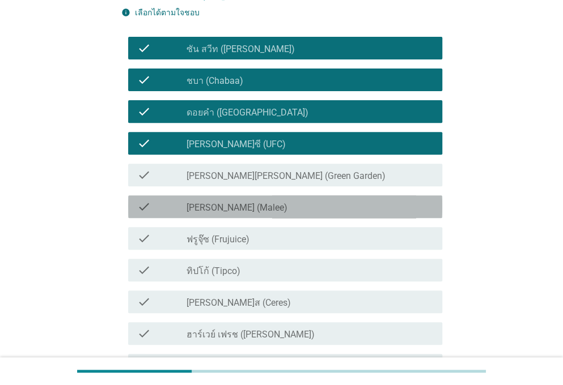
click at [316, 202] on div "check_box_outline_blank [PERSON_NAME] (Malee)" at bounding box center [309, 207] width 247 height 14
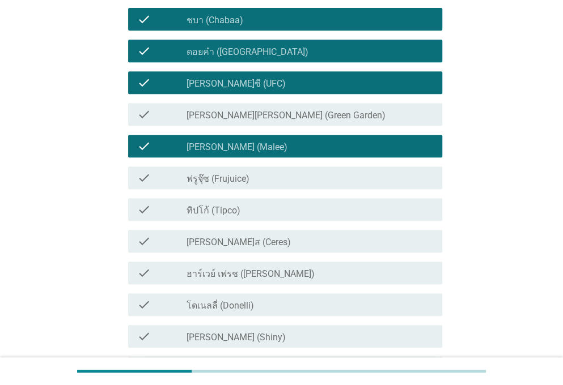
click at [262, 212] on div "check_box_outline_blank ทิปโก้ (Tipco)" at bounding box center [309, 210] width 247 height 14
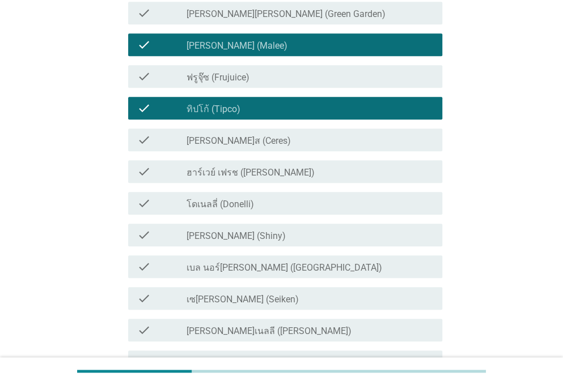
scroll to position [263, 0]
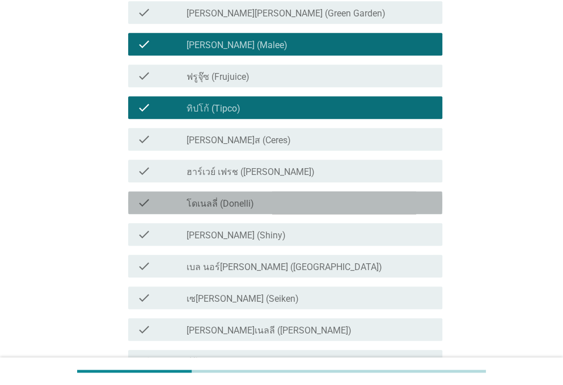
click at [277, 199] on div "check_box_outline_blank โดเนลลี่ (Donelli)" at bounding box center [309, 203] width 247 height 14
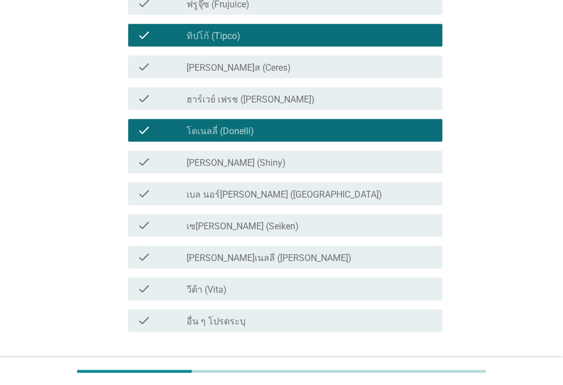
scroll to position [368, 0]
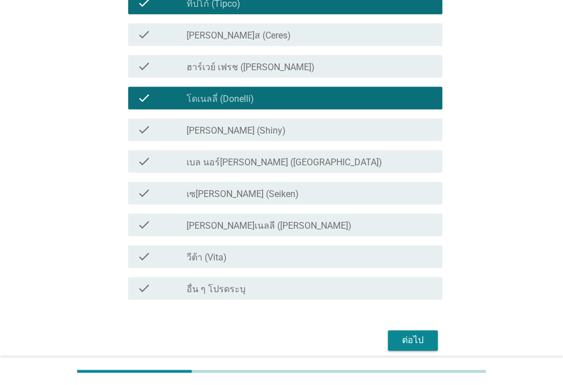
click at [300, 259] on div "check_box_outline_blank วีต้า (Vita)" at bounding box center [309, 257] width 247 height 14
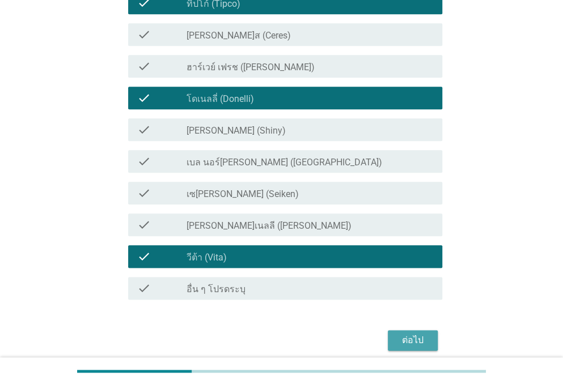
click at [433, 338] on button "ต่อไป" at bounding box center [413, 340] width 50 height 20
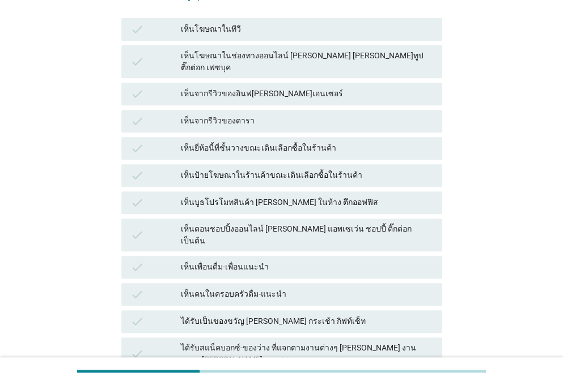
scroll to position [164, 0]
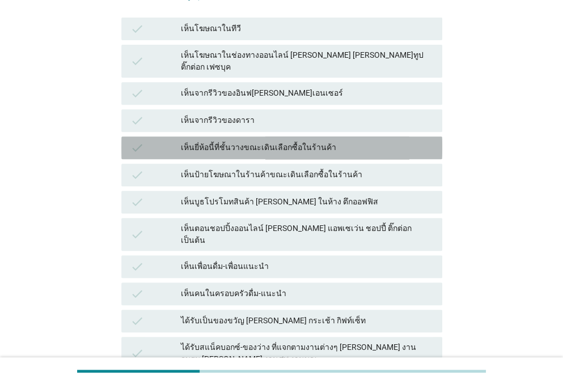
click at [329, 141] on div "เห็นยี่ห้อนี้ที่ชั้นวางขณะเดินเลือกซื้อในร้านค้า" at bounding box center [307, 148] width 252 height 14
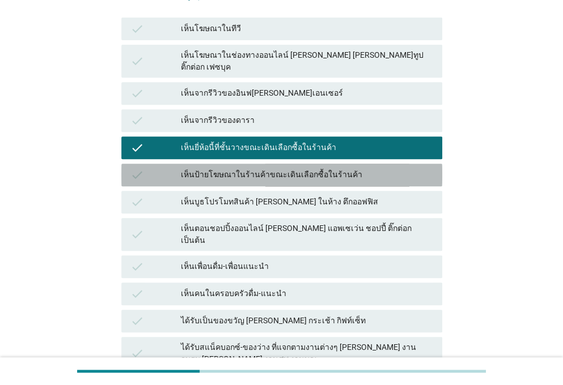
click at [325, 164] on div "check เห็นป้ายโฆษณาในร้านค้าขณะเดินเลือกซื้อในร้านค้า" at bounding box center [281, 175] width 321 height 23
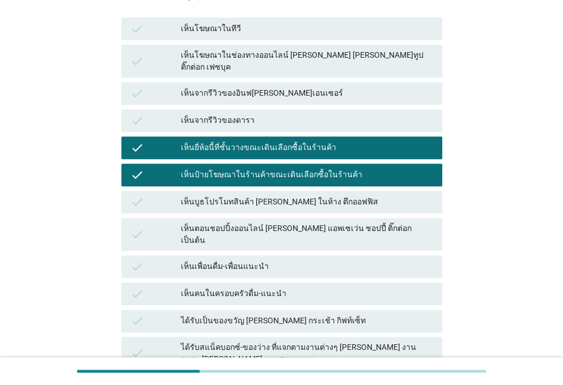
click at [307, 223] on div "เห็นตอนชอปปิ้งออนไลน์ [PERSON_NAME] แอพเซเว่น ชอปปี้ ติ๊กต่อก เป็นต้น" at bounding box center [307, 235] width 252 height 24
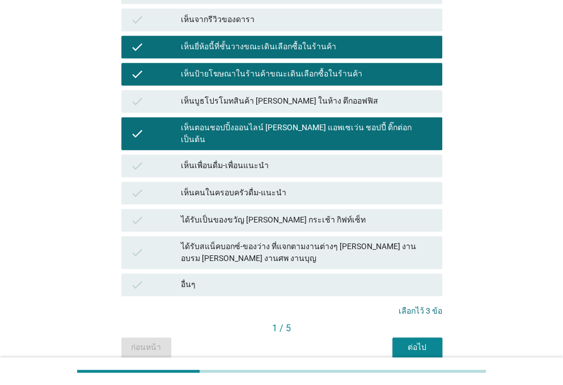
scroll to position [295, 0]
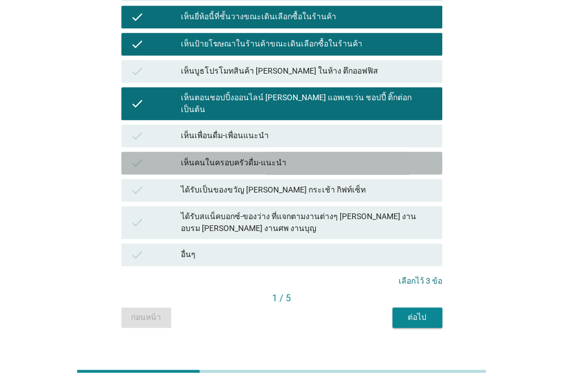
click at [332, 156] on div "เห็นคนในครอบครัวดื่ม-แนะนำ" at bounding box center [307, 163] width 252 height 14
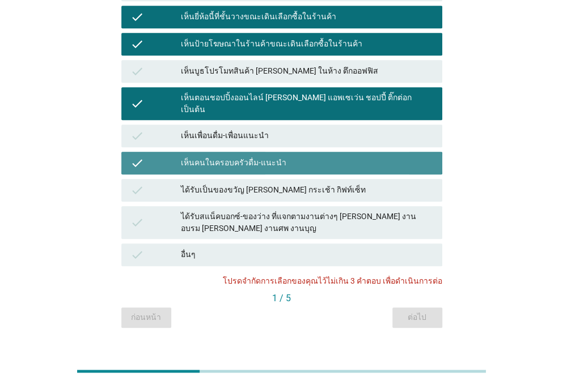
click at [304, 156] on div "เห็นคนในครอบครัวดื่ม-แนะนำ" at bounding box center [307, 163] width 252 height 14
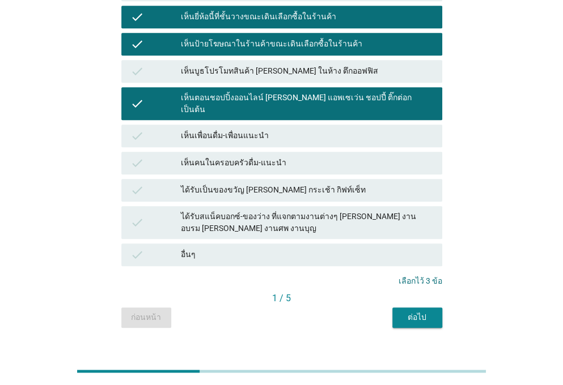
click at [427, 312] on div "ต่อไป" at bounding box center [417, 318] width 32 height 12
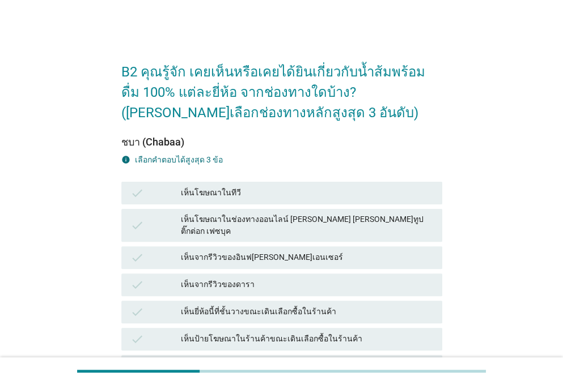
scroll to position [121, 0]
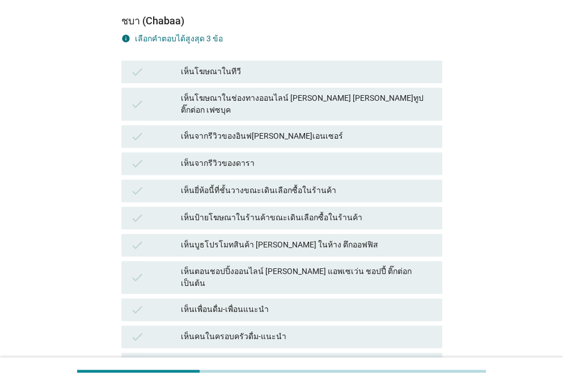
click at [335, 184] on div "เห็นยี่ห้อนี้ที่ชั้นวางขณะเดินเลือกซื้อในร้านค้า" at bounding box center [307, 191] width 252 height 14
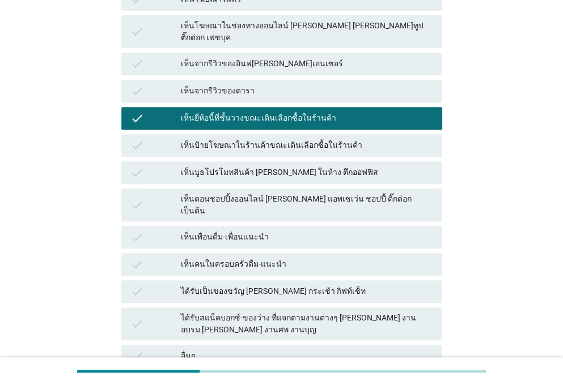
scroll to position [194, 0]
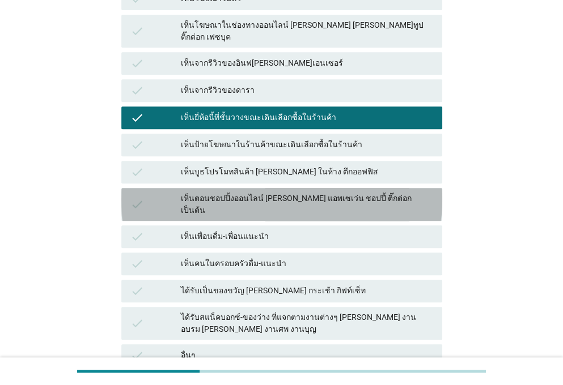
click at [355, 193] on div "เห็นตอนชอปปิ้งออนไลน์ [PERSON_NAME] แอพเซเว่น ชอปปี้ ติ๊กต่อก เป็นต้น" at bounding box center [307, 205] width 252 height 24
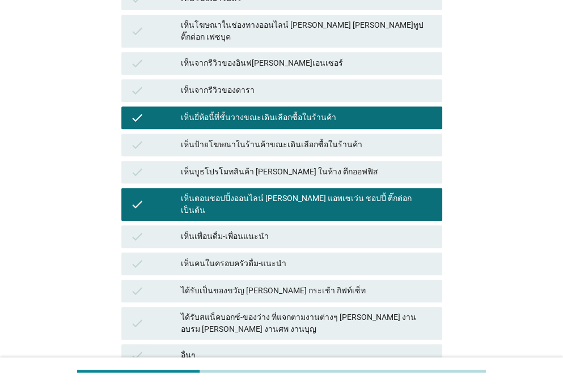
click at [305, 165] on div "เห็นบูธโปรโมทสินค้า [PERSON_NAME] ในห้าง ตึกออฟฟิส" at bounding box center [307, 172] width 252 height 14
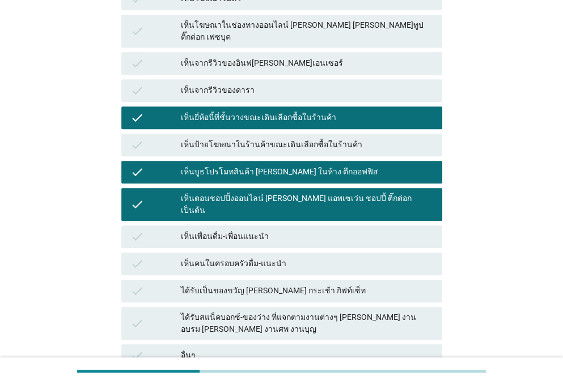
scroll to position [295, 0]
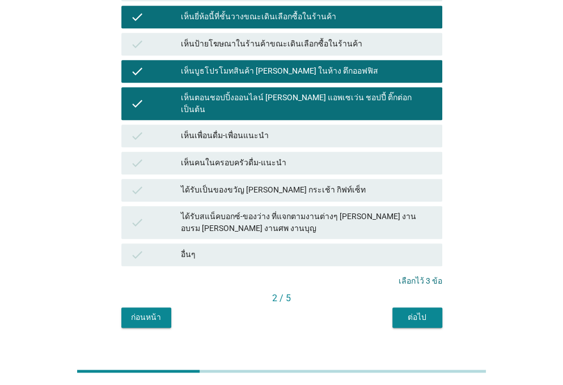
click at [406, 312] on div "ต่อไป" at bounding box center [417, 318] width 32 height 12
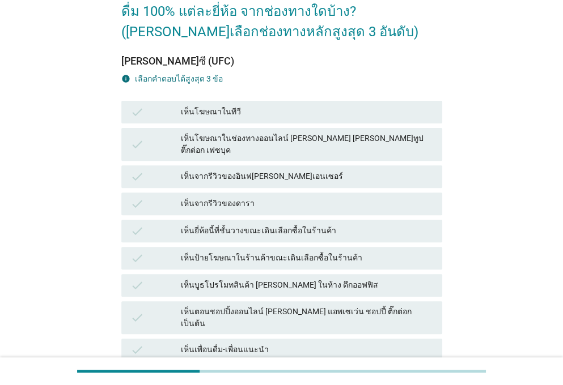
scroll to position [82, 0]
click at [346, 227] on div "check เห็นยี่ห้อนี้ที่ชั้นวางขณะเดินเลือกซื้อในร้านค้า" at bounding box center [281, 230] width 321 height 23
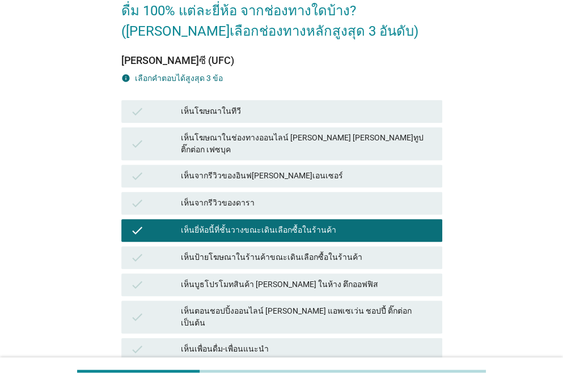
click at [346, 251] on div "เห็นป้ายโฆษณาในร้านค้าขณะเดินเลือกซื้อในร้านค้า" at bounding box center [307, 258] width 252 height 14
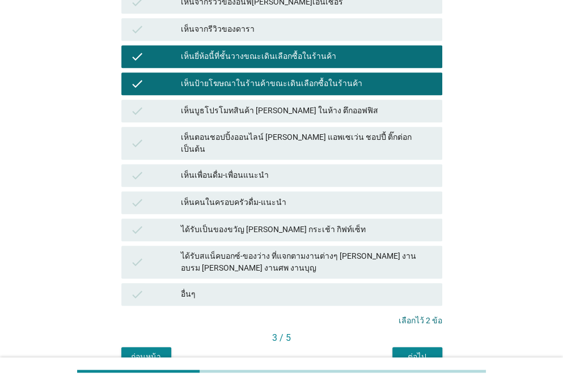
scroll to position [256, 0]
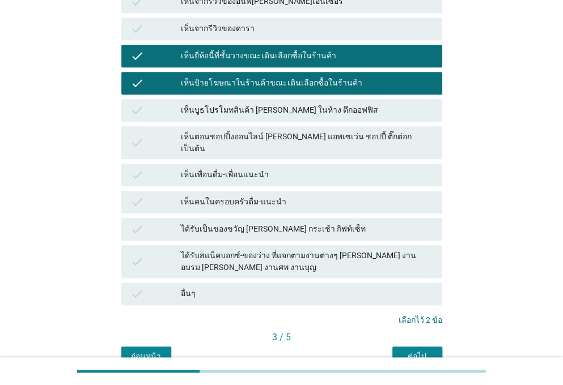
click at [427, 347] on button "ต่อไป" at bounding box center [417, 357] width 50 height 20
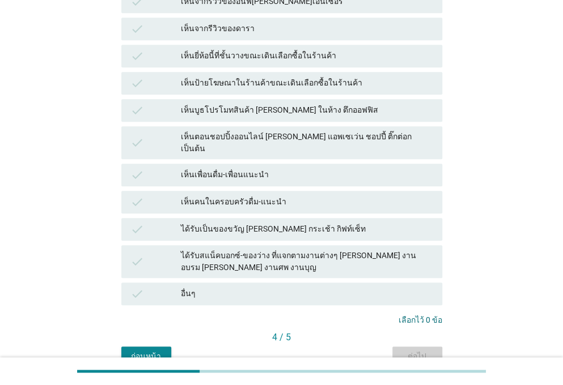
scroll to position [0, 0]
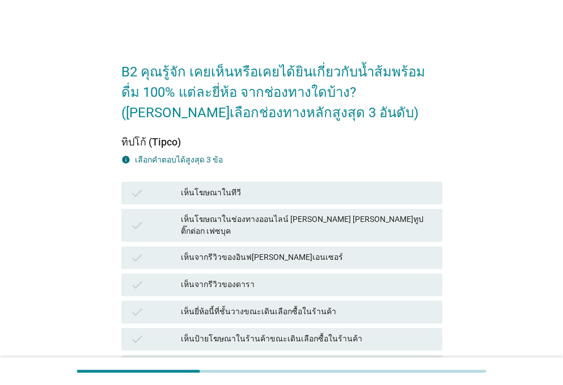
click at [320, 305] on div "เห็นยี่ห้อนี้ที่ชั้นวางขณะเดินเลือกซื้อในร้านค้า" at bounding box center [307, 312] width 252 height 14
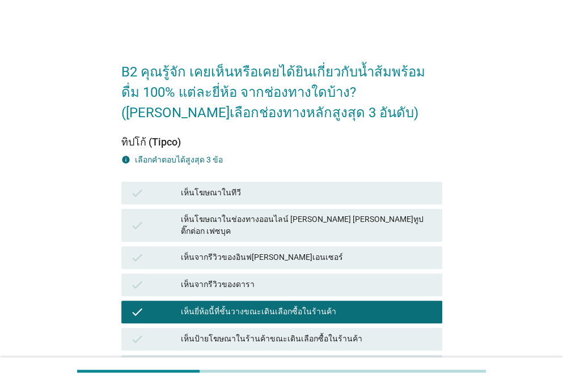
click at [313, 333] on div "เห็นป้ายโฆษณาในร้านค้าขณะเดินเลือกซื้อในร้านค้า" at bounding box center [307, 340] width 252 height 14
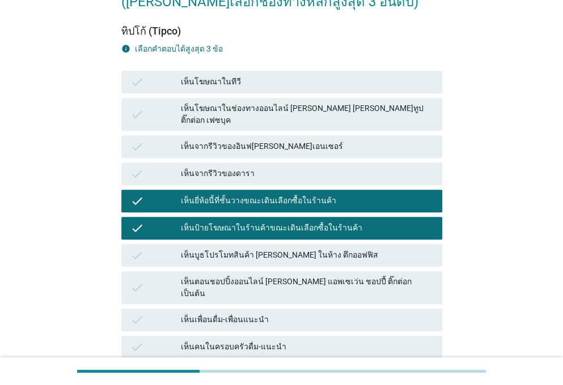
scroll to position [113, 0]
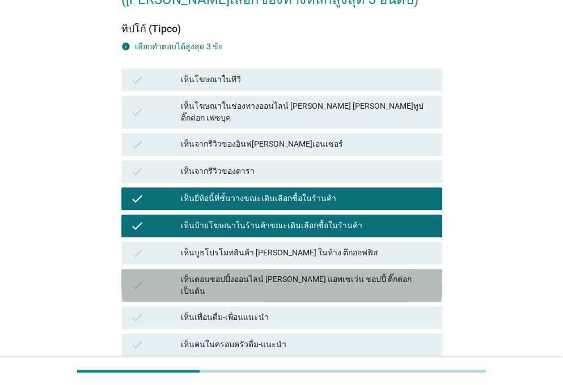
click at [319, 274] on div "เห็นตอนชอปปิ้งออนไลน์ [PERSON_NAME] แอพเซเว่น ชอปปี้ ติ๊กต่อก เป็นต้น" at bounding box center [307, 286] width 252 height 24
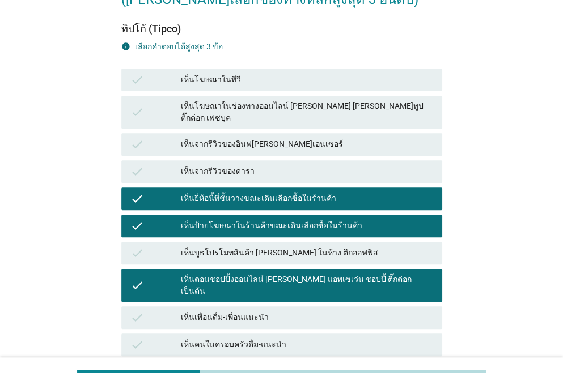
scroll to position [295, 0]
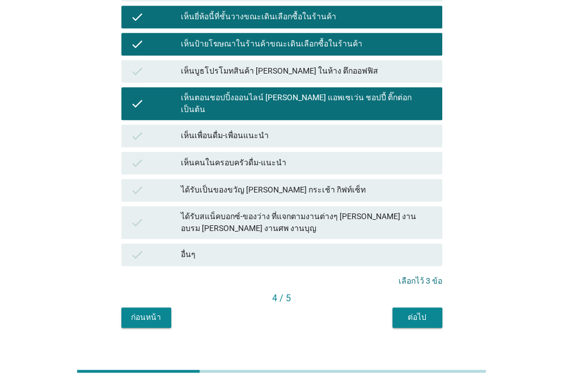
click at [401, 312] on div "ต่อไป" at bounding box center [417, 318] width 32 height 12
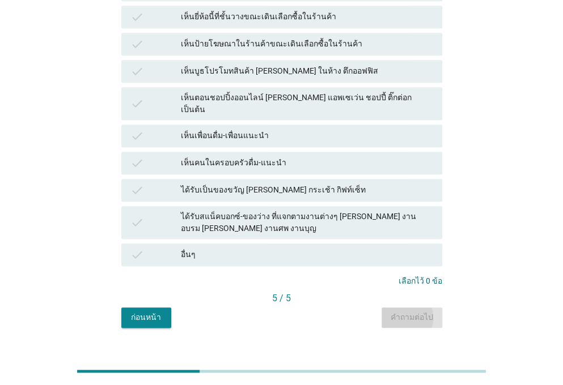
scroll to position [0, 0]
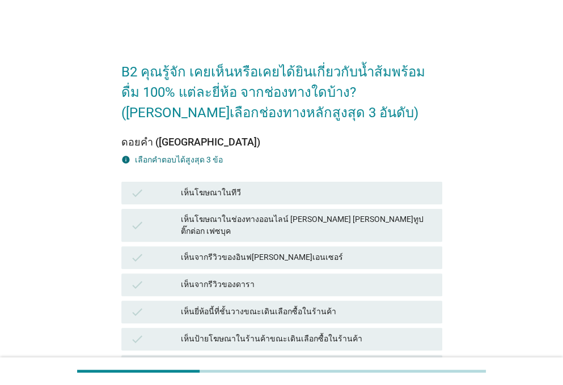
click at [324, 305] on div "เห็นยี่ห้อนี้ที่ชั้นวางขณะเดินเลือกซื้อในร้านค้า" at bounding box center [307, 312] width 252 height 14
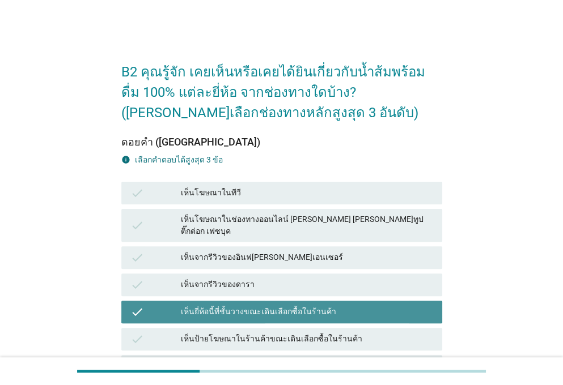
click at [318, 333] on div "เห็นป้ายโฆษณาในร้านค้าขณะเดินเลือกซื้อในร้านค้า" at bounding box center [307, 340] width 252 height 14
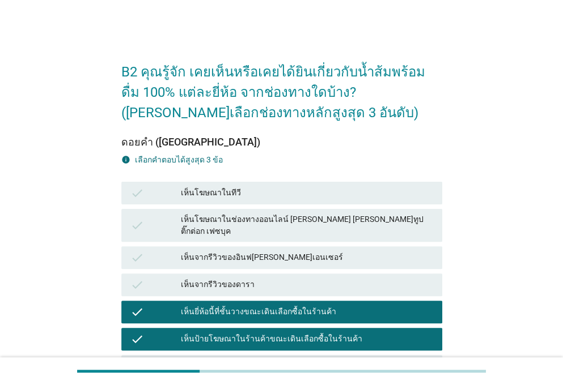
scroll to position [295, 0]
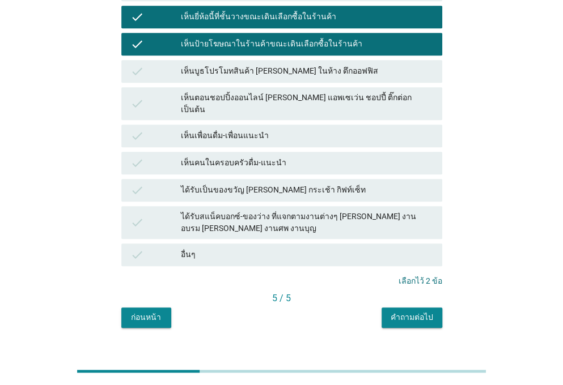
click at [350, 92] on div "เห็นตอนชอปปิ้งออนไลน์ [PERSON_NAME] แอพเซเว่น ชอปปี้ ติ๊กต่อก เป็นต้น" at bounding box center [307, 104] width 252 height 24
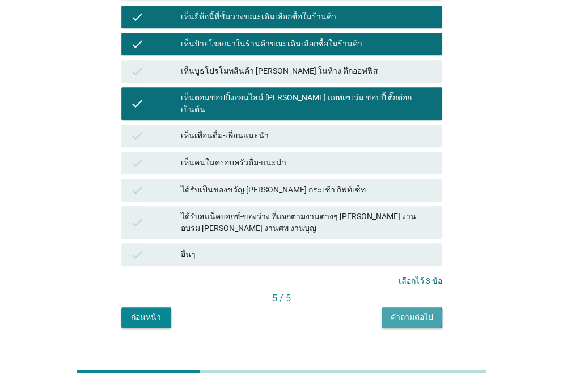
click at [426, 312] on div "คำถามต่อไป" at bounding box center [411, 318] width 43 height 12
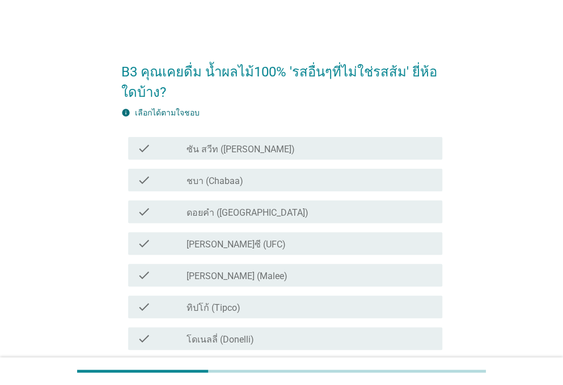
click at [288, 211] on div "check_box_outline_blank ดอยคำ (Doi-Khham)" at bounding box center [309, 212] width 247 height 14
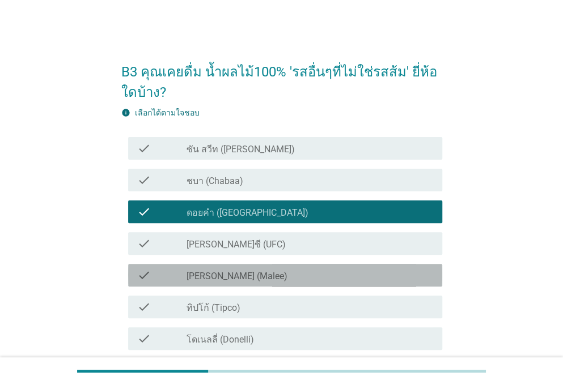
click at [280, 272] on div "check_box_outline_blank [PERSON_NAME] (Malee)" at bounding box center [309, 276] width 247 height 14
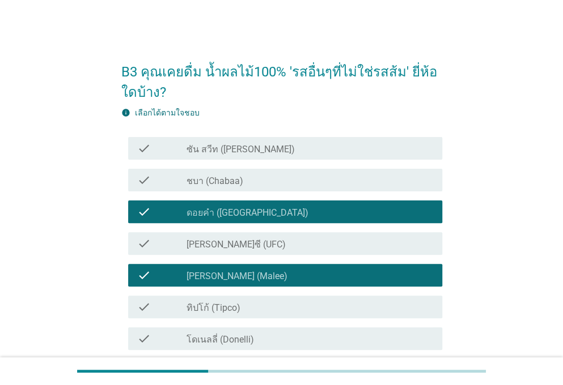
click at [275, 316] on div "check check_box_outline_blank ทิปโก้ (Tipco)" at bounding box center [285, 307] width 314 height 23
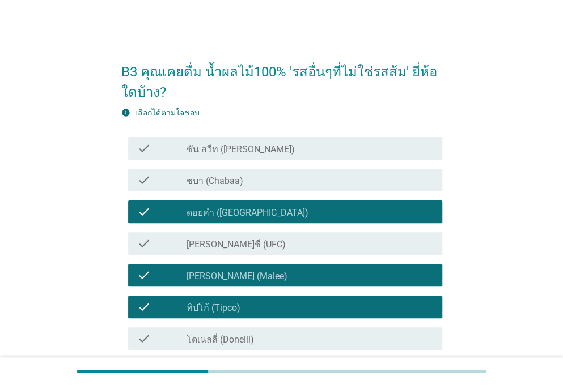
scroll to position [160, 0]
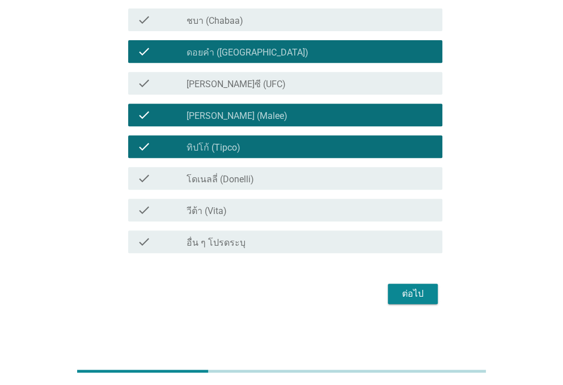
click at [401, 287] on div "ต่อไป" at bounding box center [413, 294] width 32 height 14
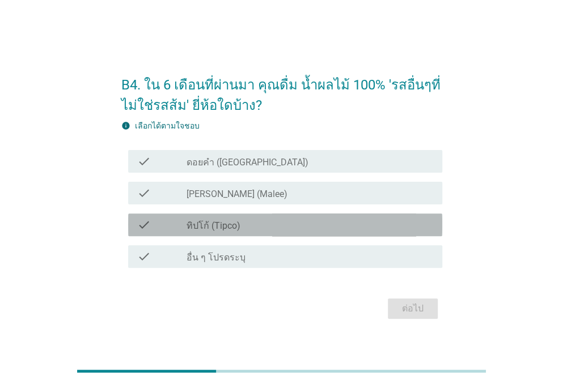
click at [239, 230] on label "ทิปโก้ (Tipco)" at bounding box center [213, 225] width 54 height 11
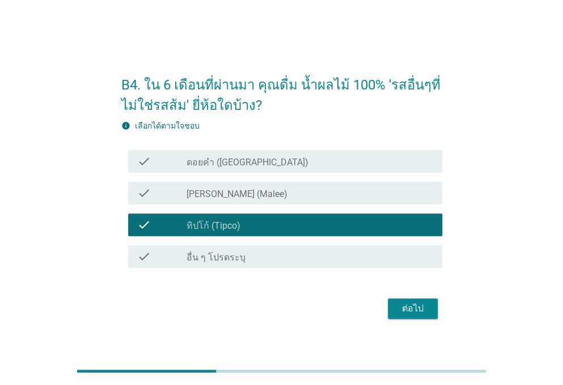
click at [307, 168] on div "check_box ดอยคำ ([GEOGRAPHIC_DATA])" at bounding box center [309, 162] width 247 height 14
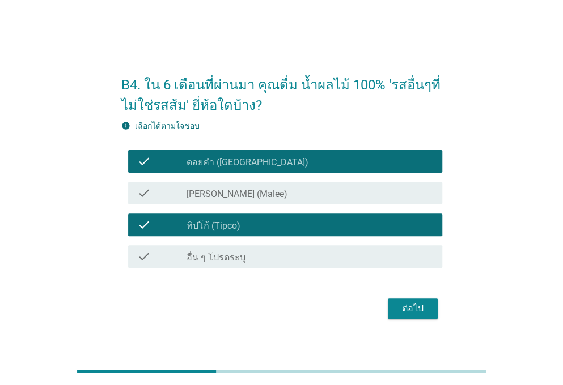
click at [401, 304] on div "ต่อไป" at bounding box center [413, 309] width 32 height 14
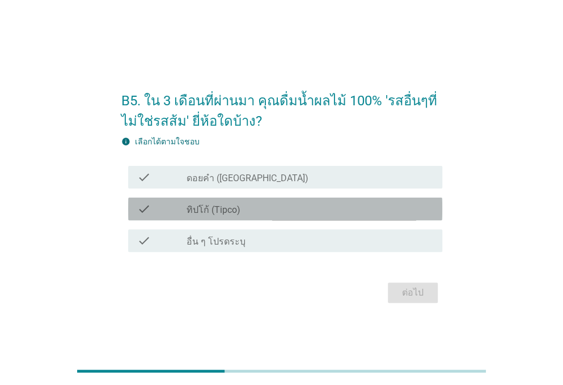
click at [237, 214] on label "ทิปโก้ (Tipco)" at bounding box center [213, 210] width 54 height 11
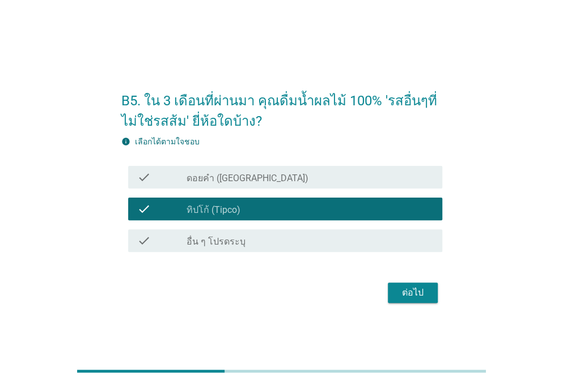
click at [418, 294] on div "ต่อไป" at bounding box center [413, 293] width 32 height 14
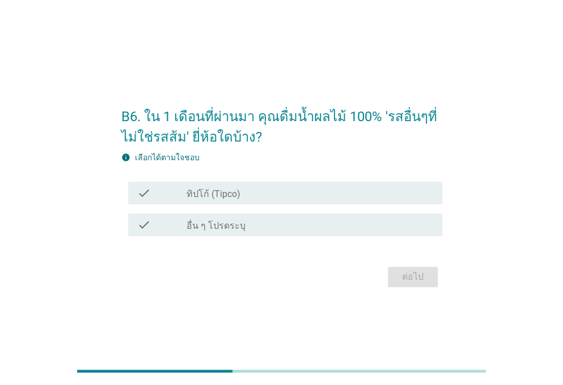
click at [242, 194] on div "check_box ทิปโก้ (Tipco)" at bounding box center [309, 193] width 247 height 14
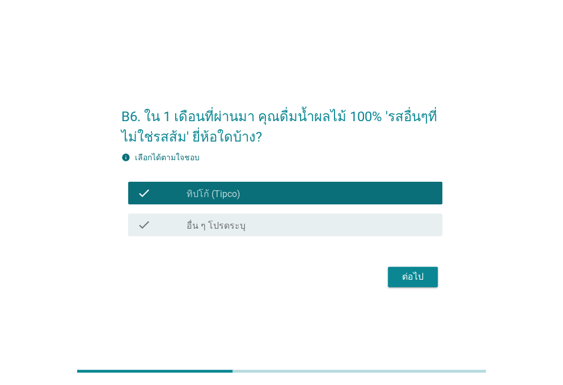
click at [418, 275] on div "ต่อไป" at bounding box center [413, 277] width 32 height 14
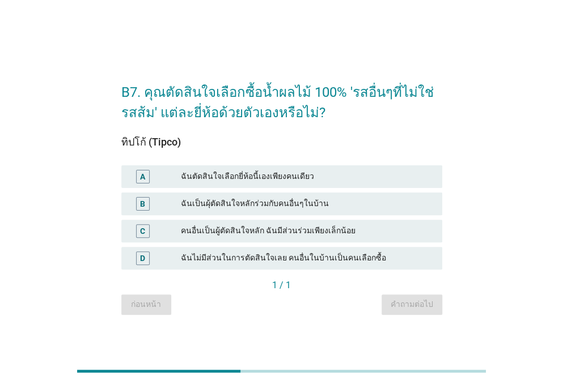
click at [326, 168] on div "A ฉันตัดสินใจเลือกยี่ห้อนี้เองเพียงคนเดียว" at bounding box center [281, 176] width 321 height 23
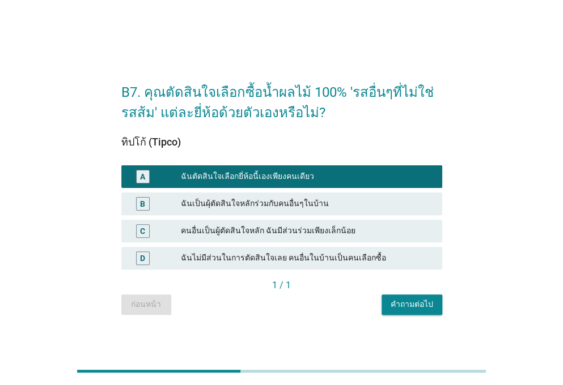
click at [406, 299] on div "คำถามต่อไป" at bounding box center [411, 305] width 43 height 12
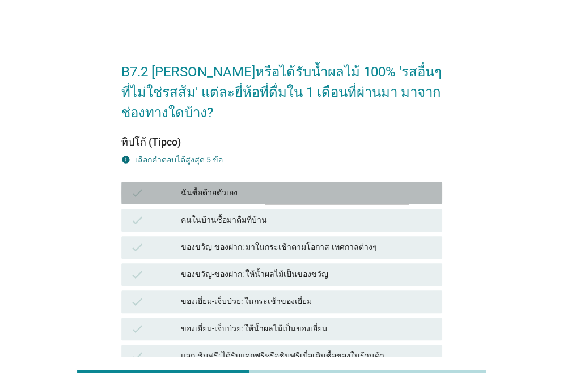
click at [309, 182] on div "check ฉันซื้อด้วยตัวเอง" at bounding box center [281, 193] width 321 height 23
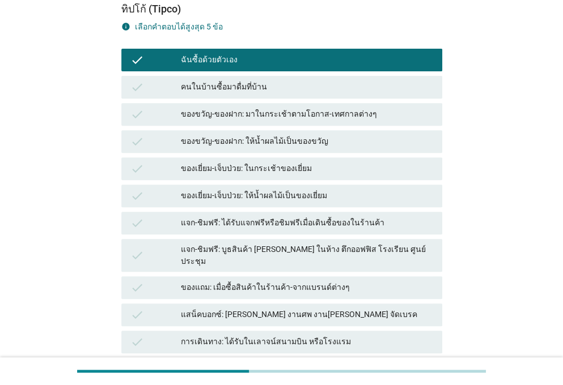
scroll to position [265, 0]
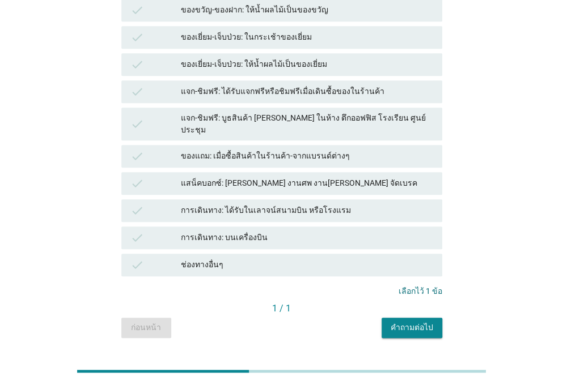
click at [413, 322] on div "คำถามต่อไป" at bounding box center [411, 328] width 43 height 12
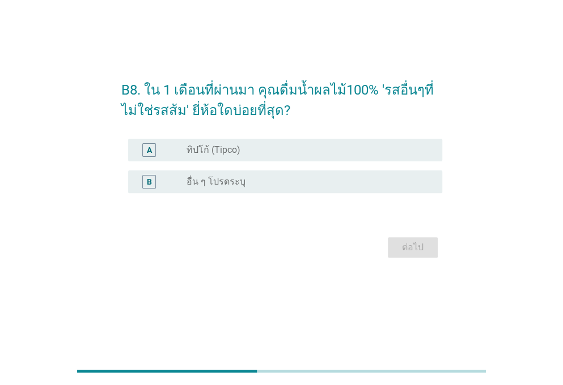
scroll to position [0, 0]
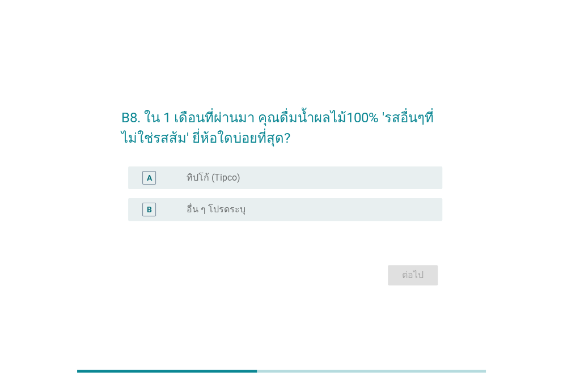
click at [313, 176] on div "radio_button_unchecked ทิปโก้ (Tipco)" at bounding box center [304, 177] width 237 height 11
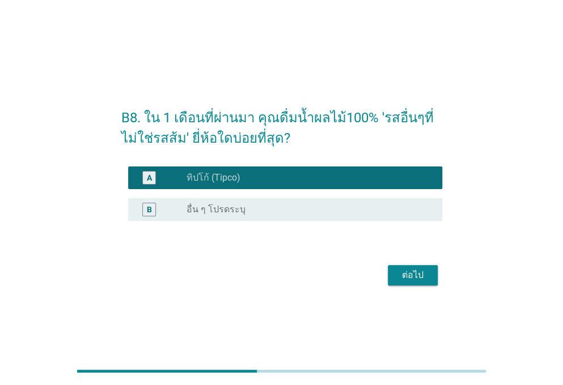
click at [415, 278] on div "ต่อไป" at bounding box center [413, 276] width 32 height 14
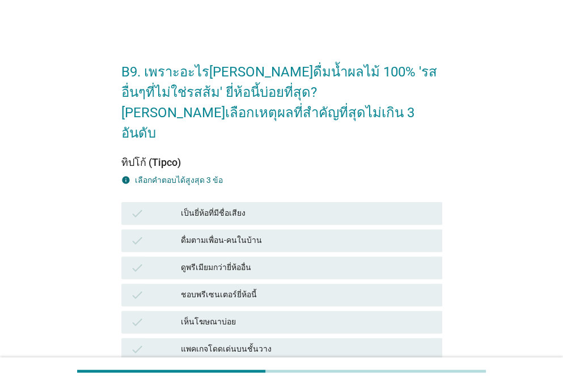
click at [343, 207] on div "เป็นยี่ห้อที่มีชื่อเสียง" at bounding box center [307, 214] width 252 height 14
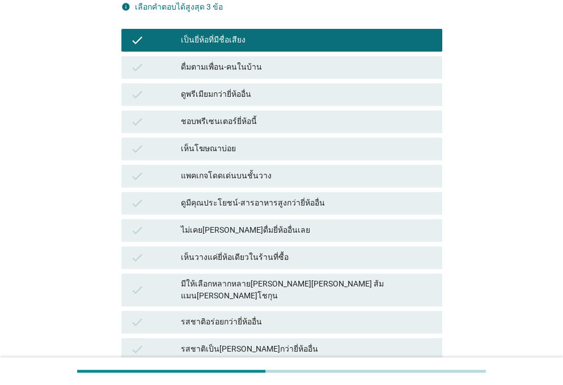
scroll to position [174, 0]
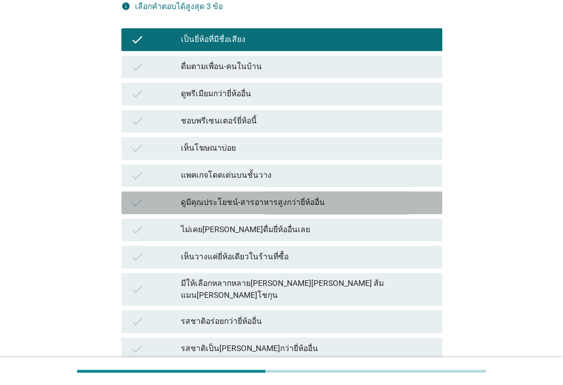
click at [318, 196] on div "ดูมีคุณประโยชน์-สารอาหารสูงกว่ายี่ห้ออื่น" at bounding box center [307, 203] width 252 height 14
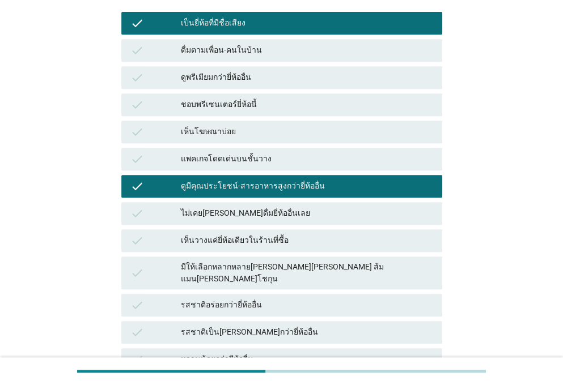
scroll to position [190, 0]
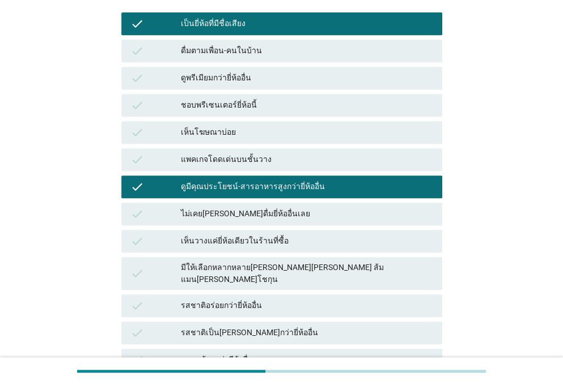
click at [329, 180] on div "ดูมีคุณประโยชน์-สารอาหารสูงกว่ายี่ห้ออื่น" at bounding box center [307, 187] width 252 height 14
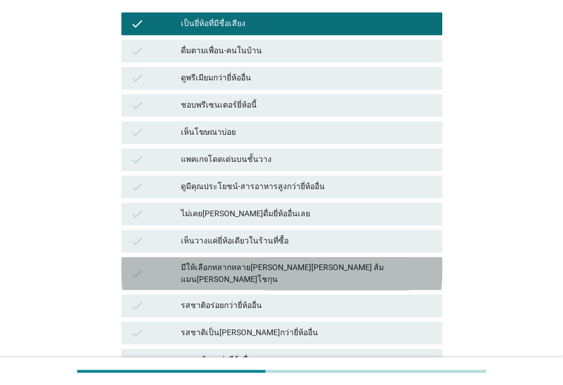
click at [297, 262] on div "มีให้เลือกหลากหลาย[PERSON_NAME][PERSON_NAME] ส้มแมน[PERSON_NAME]โชกุน" at bounding box center [307, 274] width 252 height 24
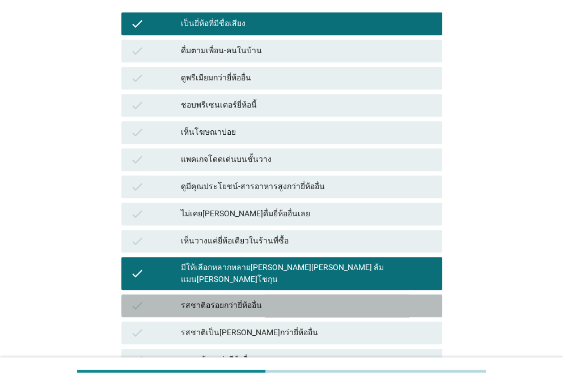
click at [292, 299] on div "รสชาติอร่อยกว่ายี่ห้ออื่น" at bounding box center [307, 306] width 252 height 14
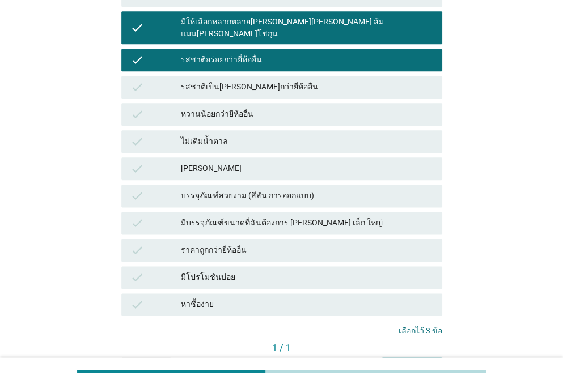
scroll to position [475, 0]
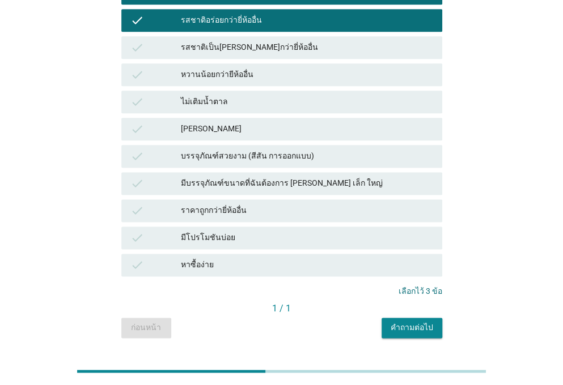
click at [408, 322] on div "คำถามต่อไป" at bounding box center [411, 328] width 43 height 12
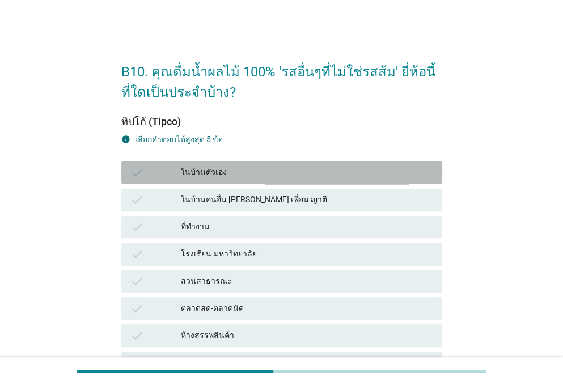
click at [290, 169] on div "ในบ้านตัวเอง" at bounding box center [307, 173] width 252 height 14
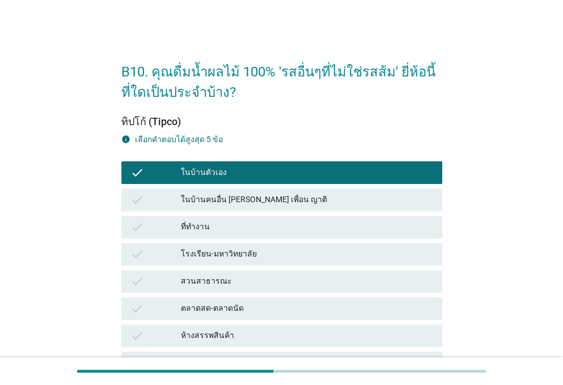
click at [286, 224] on div "ที่ทำงาน" at bounding box center [307, 227] width 252 height 14
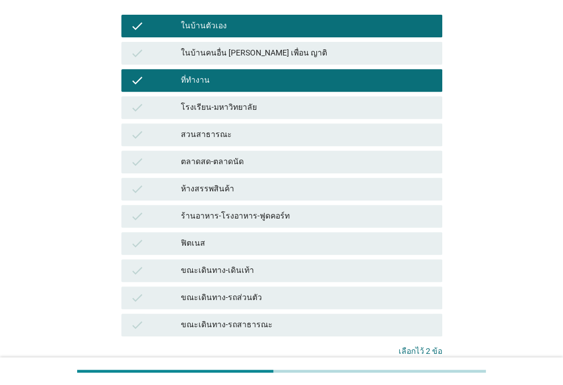
scroll to position [149, 0]
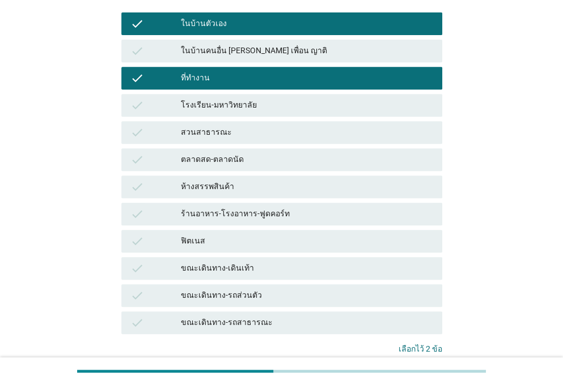
click at [295, 188] on div "ห้างสรรพสินค้า" at bounding box center [307, 187] width 252 height 14
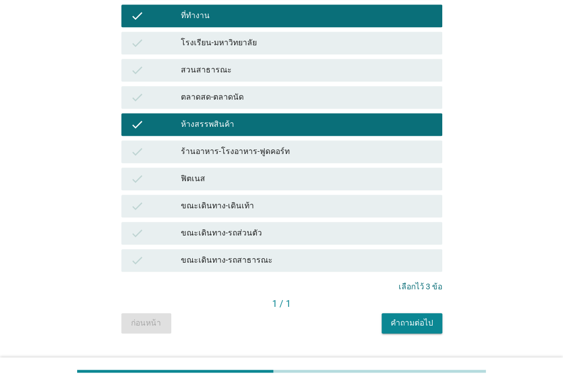
scroll to position [213, 0]
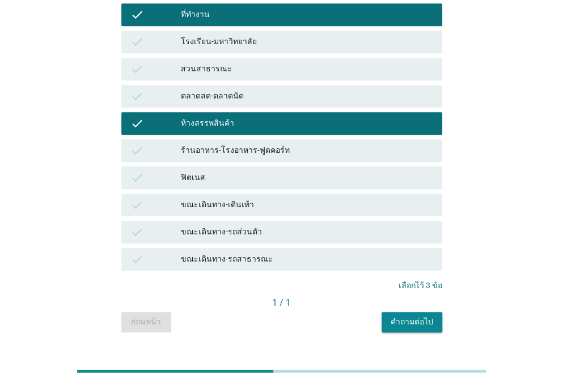
click at [321, 241] on div "check ขณะเดินทาง-รถส่วนตัว" at bounding box center [281, 232] width 321 height 23
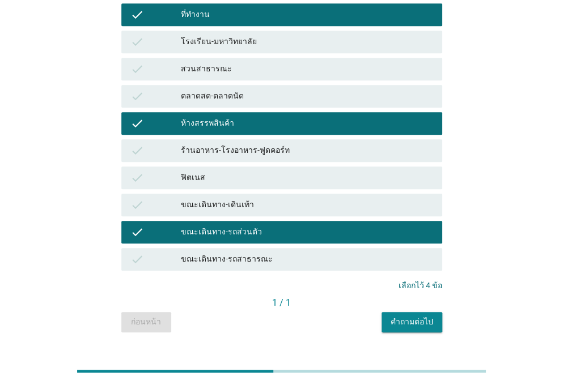
click at [290, 151] on div "ร้านอาหาร-โรงอาหาร-ฟูดคอร์ท" at bounding box center [307, 151] width 252 height 14
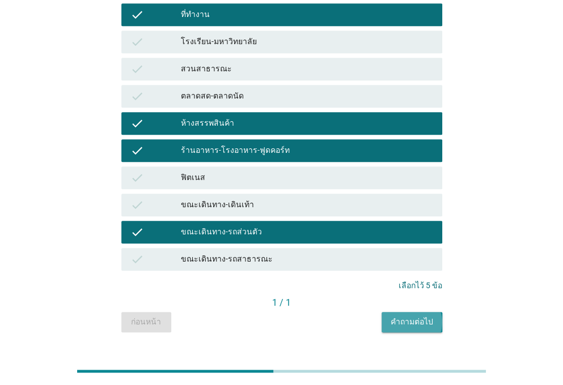
click at [423, 318] on div "คำถามต่อไป" at bounding box center [411, 322] width 43 height 12
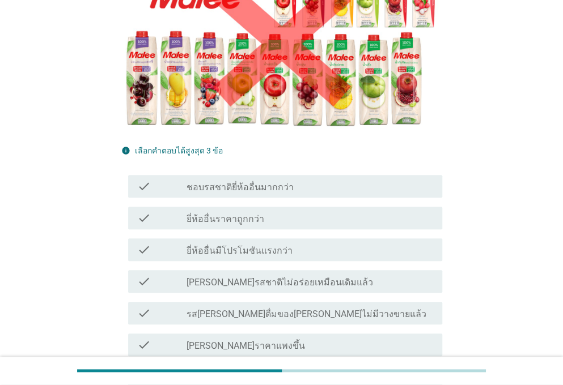
scroll to position [0, 0]
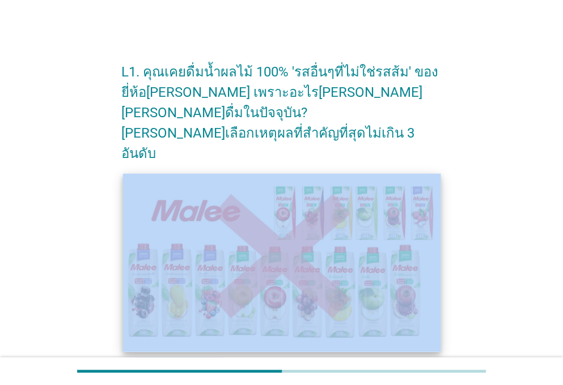
drag, startPoint x: 423, startPoint y: 318, endPoint x: 415, endPoint y: 201, distance: 117.5
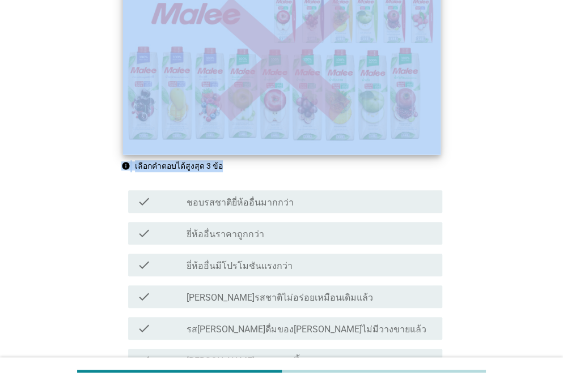
scroll to position [198, 0]
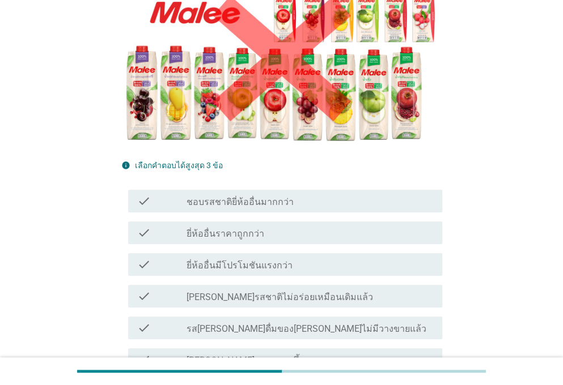
click at [247, 190] on div "check check_box_outline_blank ชอบรสชาติยี่ห้ออื่นมากกว่า" at bounding box center [285, 201] width 314 height 23
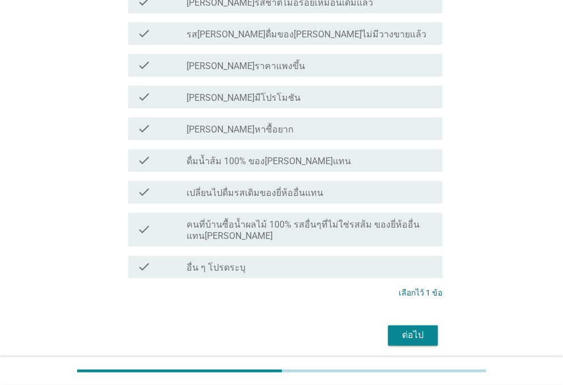
scroll to position [493, 0]
click at [409, 328] on div "ต่อไป" at bounding box center [413, 335] width 32 height 14
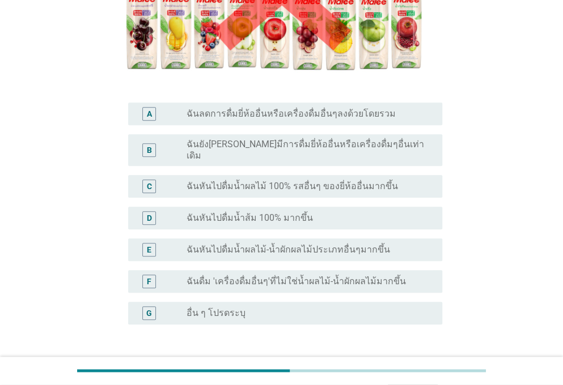
scroll to position [230, 0]
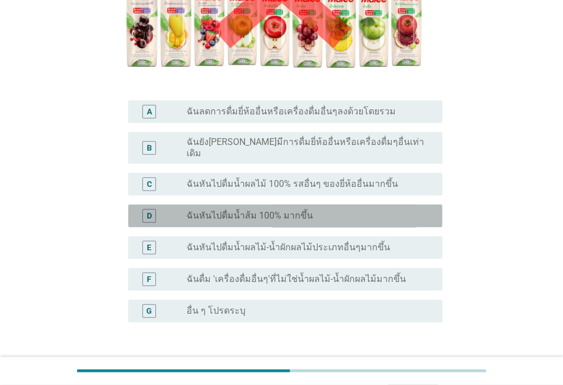
click at [366, 210] on div "radio_button_unchecked ฉันหันไปดื่มน้ำส้ม 100% มากขึ้น" at bounding box center [304, 215] width 237 height 11
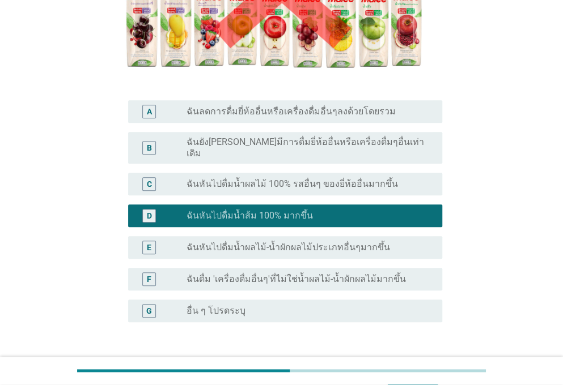
scroll to position [304, 0]
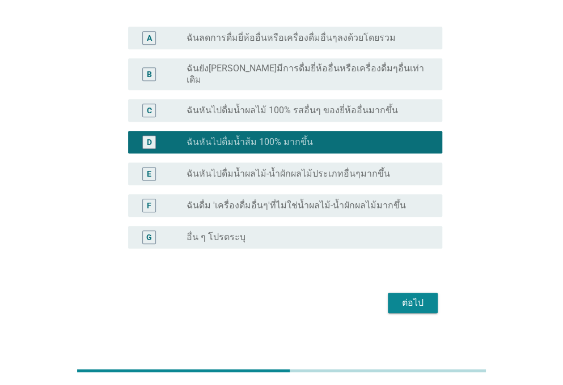
click at [405, 297] on div "ต่อไป" at bounding box center [413, 303] width 32 height 14
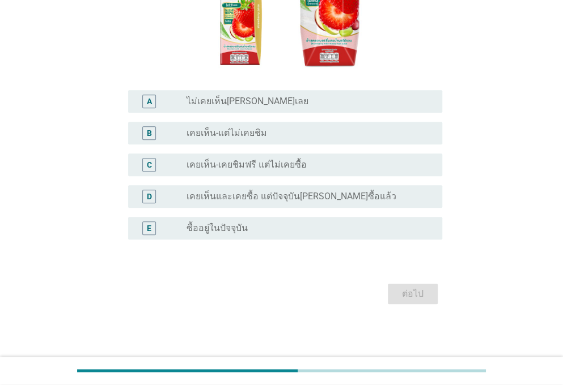
scroll to position [0, 0]
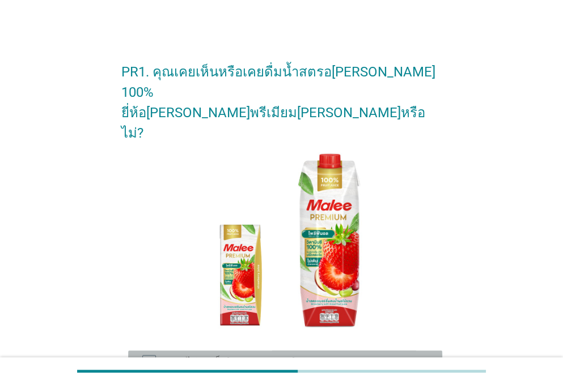
click at [242, 356] on label "ไม่เคยเห็น[PERSON_NAME]เลย" at bounding box center [247, 361] width 122 height 11
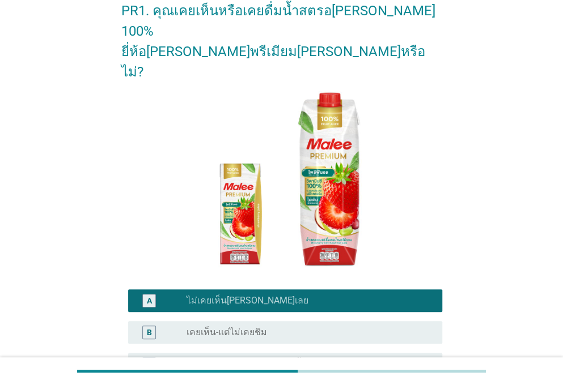
scroll to position [220, 0]
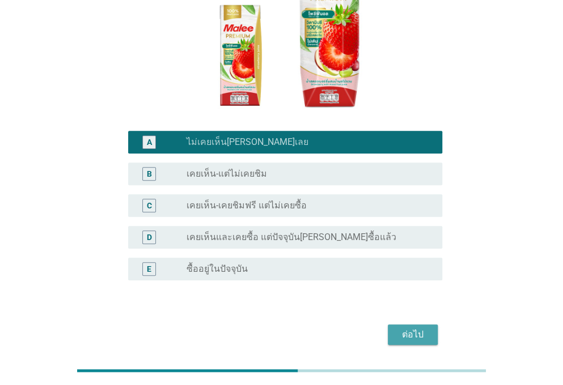
click at [414, 328] on div "ต่อไป" at bounding box center [413, 335] width 32 height 14
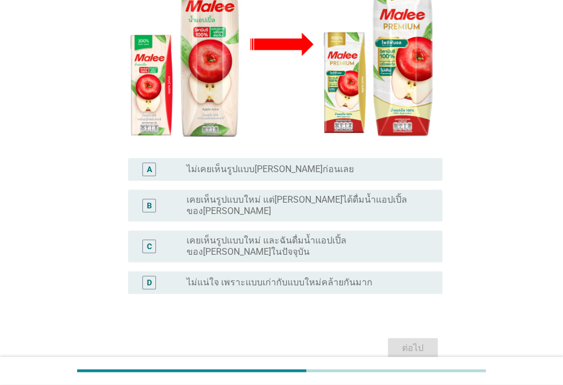
scroll to position [235, 0]
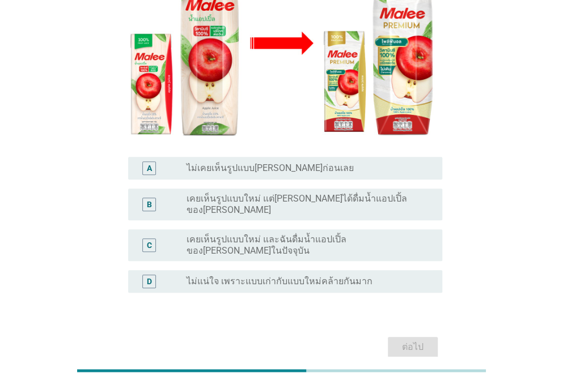
click at [312, 163] on div "radio_button_unchecked ไม่เคยเห็นรูปแบบ[PERSON_NAME]ก่อนเลย" at bounding box center [304, 168] width 237 height 11
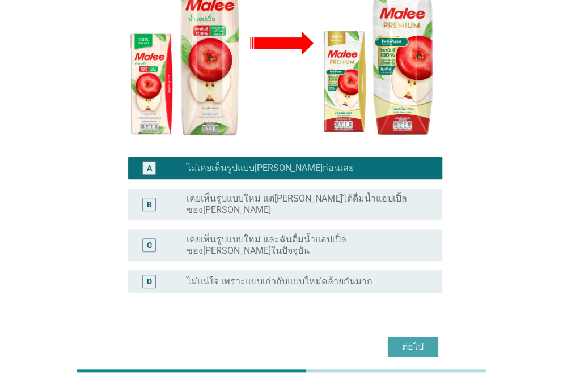
click at [410, 337] on button "ต่อไป" at bounding box center [413, 347] width 50 height 20
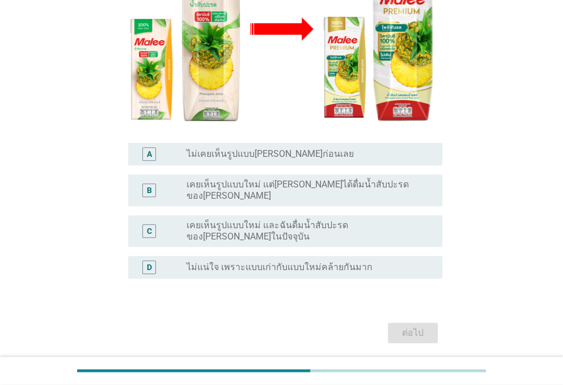
scroll to position [249, 0]
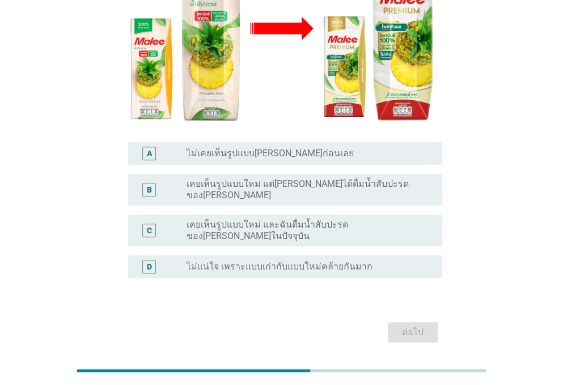
click at [292, 142] on div "A radio_button_unchecked ไม่เคยเห็นรูปแบบ[PERSON_NAME]ก่อนเลย" at bounding box center [285, 153] width 314 height 23
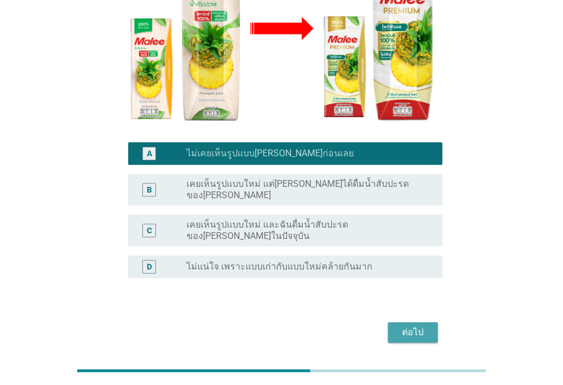
click at [412, 322] on button "ต่อไป" at bounding box center [413, 332] width 50 height 20
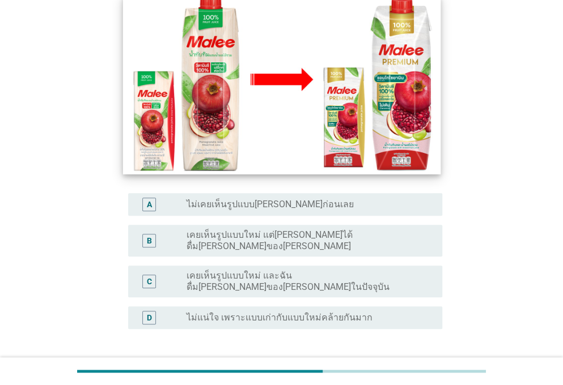
scroll to position [199, 0]
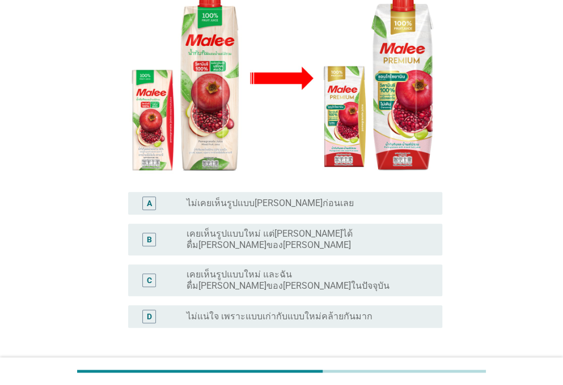
click at [309, 198] on div "radio_button_unchecked ไม่เคยเห็นรูปแบบ[PERSON_NAME]ก่อนเลย" at bounding box center [304, 203] width 237 height 11
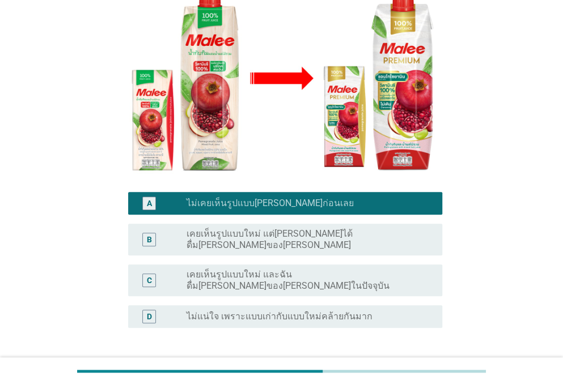
click at [422, 376] on div "ต่อไป" at bounding box center [413, 383] width 32 height 14
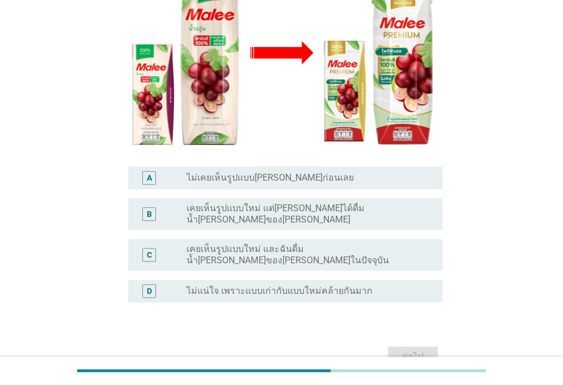
scroll to position [249, 0]
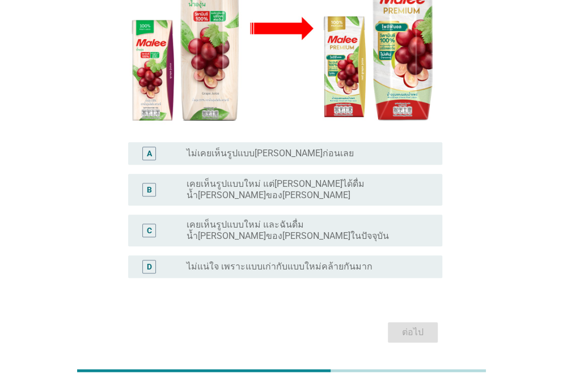
click at [341, 148] on div "radio_button_unchecked ไม่เคยเห็นรูปแบบ[PERSON_NAME]ก่อนเลย" at bounding box center [304, 153] width 237 height 11
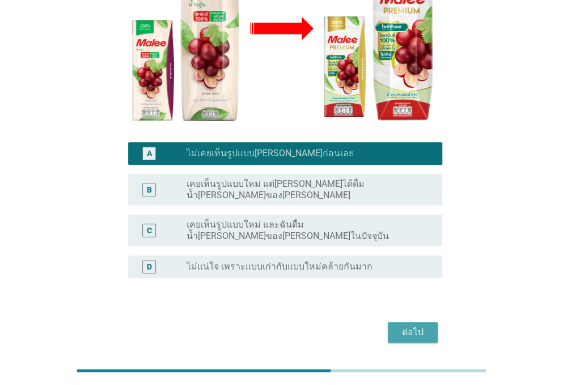
click at [424, 326] on div "ต่อไป" at bounding box center [413, 333] width 32 height 14
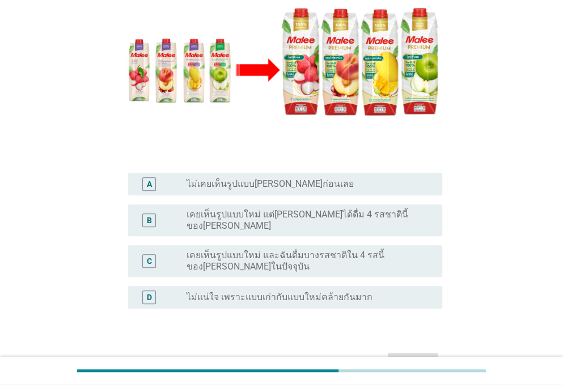
scroll to position [258, 0]
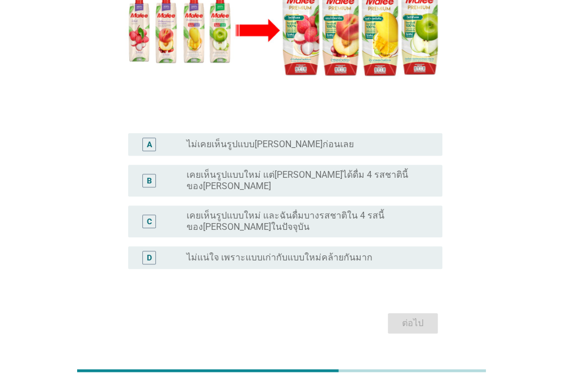
click at [283, 129] on div "A radio_button_unchecked ไม่เคยเห็นรูปแบบ[PERSON_NAME]ก่อนเลย" at bounding box center [281, 145] width 321 height 32
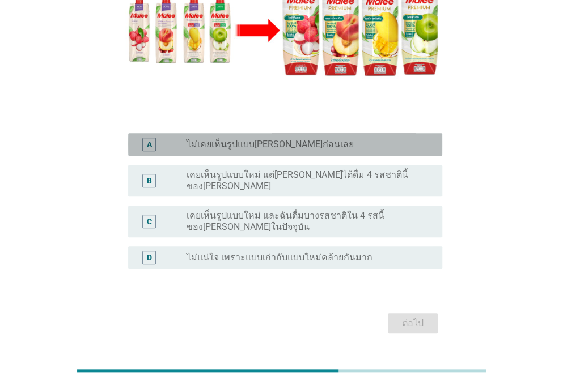
click at [286, 139] on label "ไม่เคยเห็นรูปแบบ[PERSON_NAME]ก่อนเลย" at bounding box center [269, 144] width 167 height 11
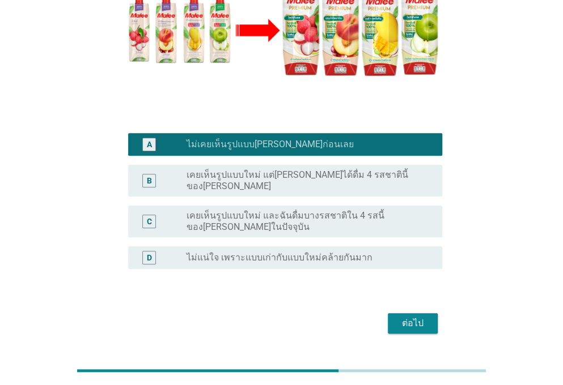
click at [419, 317] on div "ต่อไป" at bounding box center [413, 324] width 32 height 14
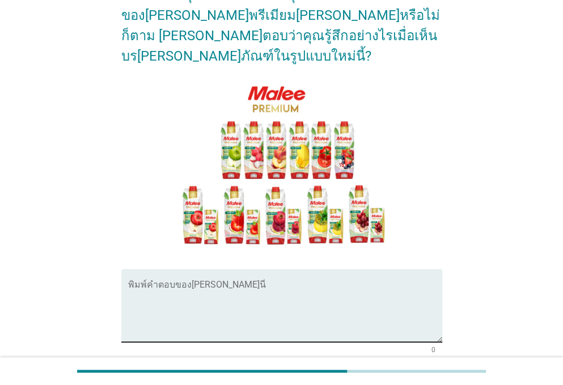
scroll to position [82, 0]
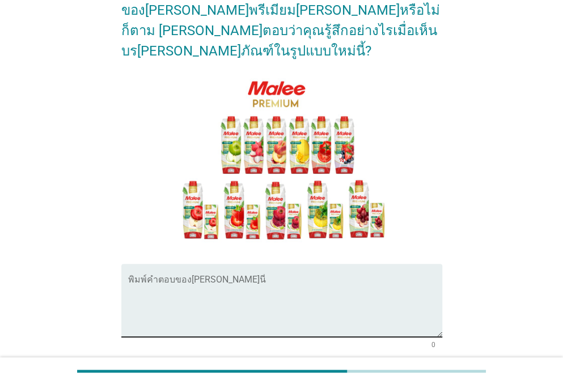
click at [292, 264] on div "พิมพ์คำตอบของ[PERSON_NAME]นี่" at bounding box center [285, 300] width 314 height 73
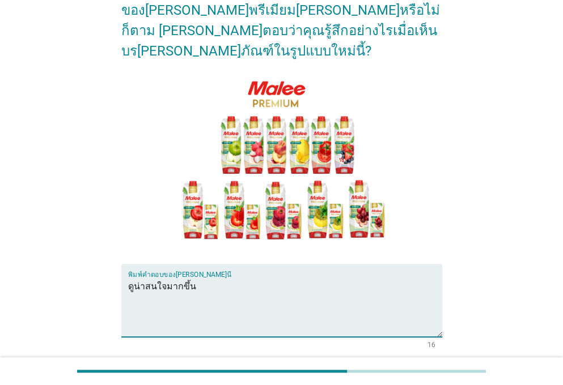
scroll to position [157, 0]
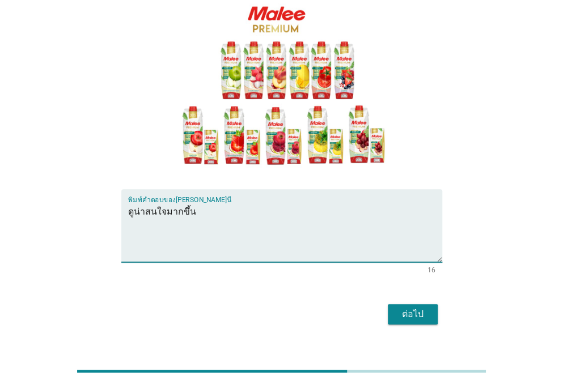
type textarea "ดูน่าสนใจมากขึ้น"
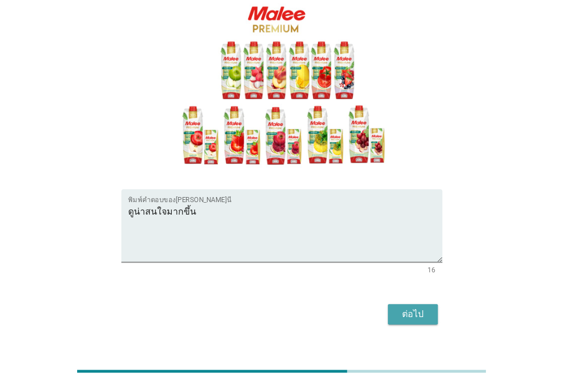
click at [399, 308] on div "ต่อไป" at bounding box center [413, 315] width 32 height 14
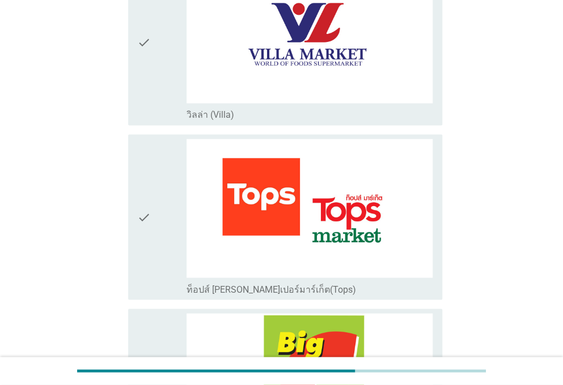
scroll to position [721, 0]
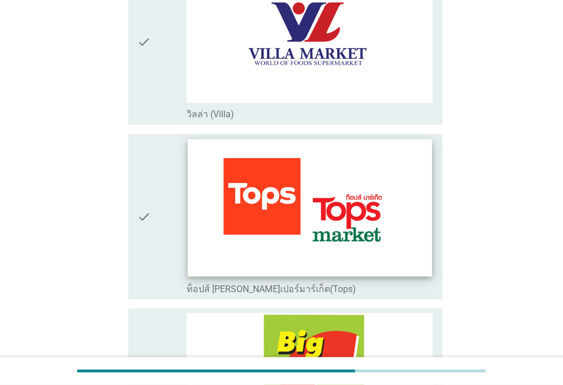
click at [405, 219] on img at bounding box center [310, 207] width 244 height 137
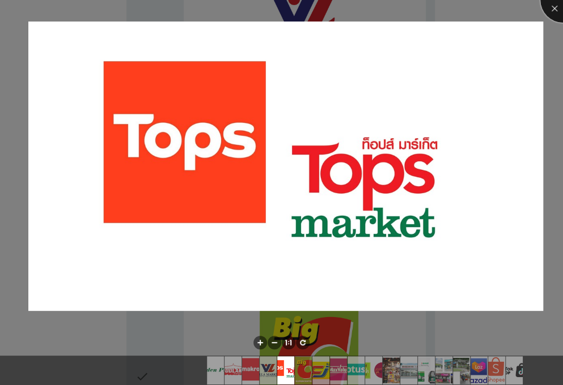
click at [553, 14] on div at bounding box center [562, -1] width 45 height 45
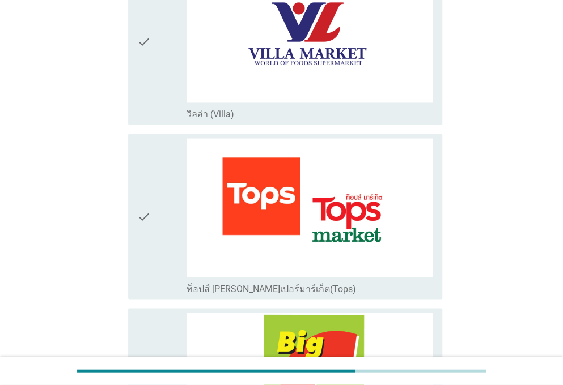
click at [393, 281] on div "check_box_outline_blank ท็อปส์ [PERSON_NAME]เปอร์มาร์เก็ต(Tops)" at bounding box center [309, 288] width 247 height 14
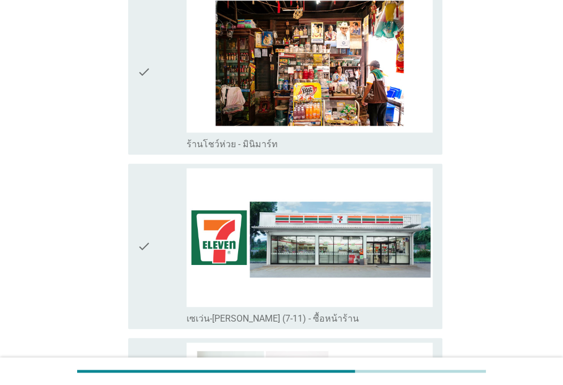
scroll to position [1977, 0]
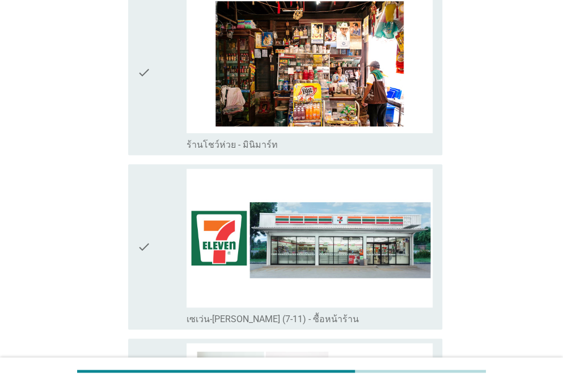
click at [392, 312] on div "check_box_outline_blank เซเว่น-[PERSON_NAME] (7-11) - ซื้อหน้าร้าน" at bounding box center [309, 319] width 247 height 14
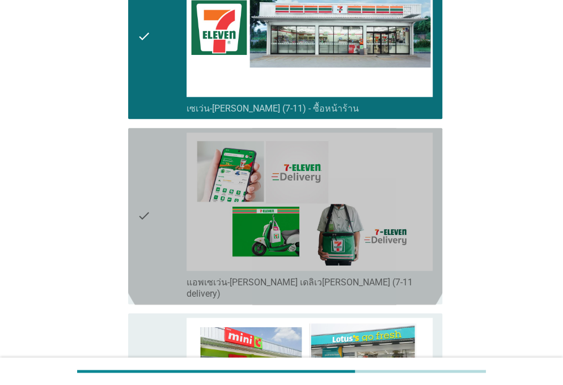
click at [368, 275] on div "check_box_outline_blank แอพเซเว่น-[PERSON_NAME] เดลิเว[PERSON_NAME] (7-11 deliv…" at bounding box center [309, 287] width 247 height 25
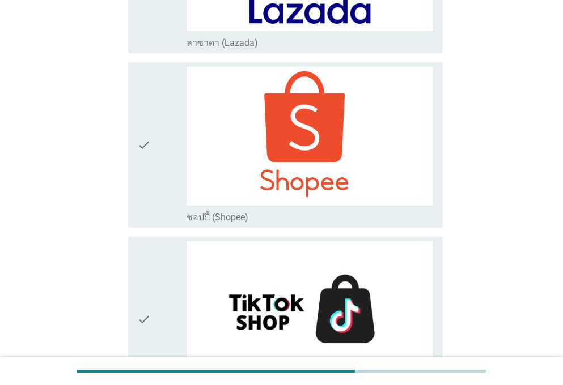
click at [392, 210] on div "check_box_outline_blank ชอปปี้ (Shopee)" at bounding box center [309, 217] width 247 height 14
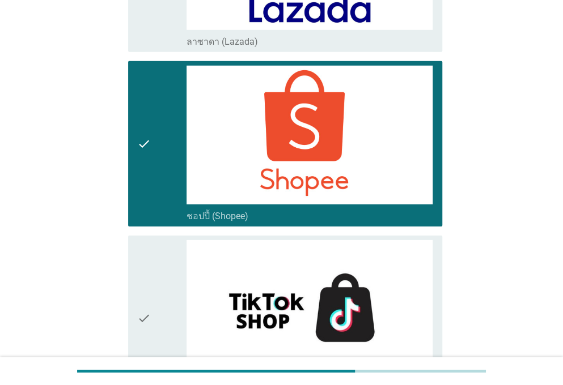
scroll to position [3091, 0]
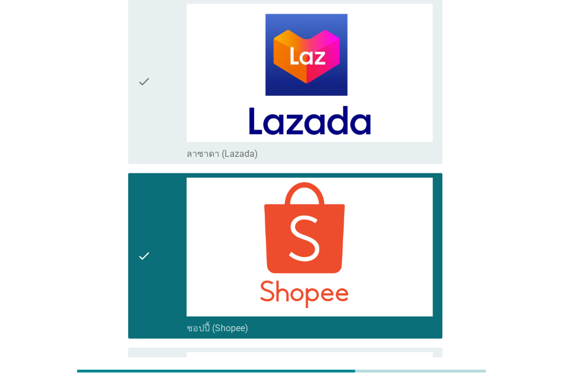
click at [394, 268] on div "check check_box_outline_blank ชอปปี้ (Shopee)" at bounding box center [285, 255] width 314 height 165
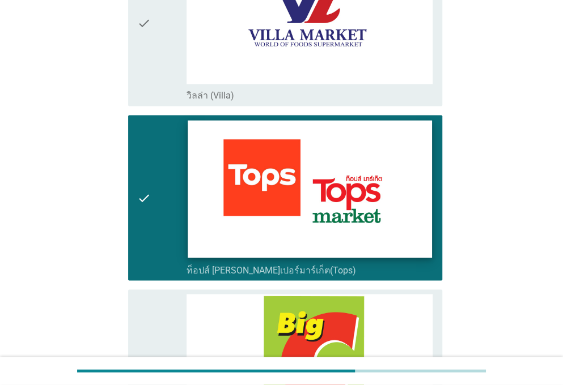
scroll to position [741, 0]
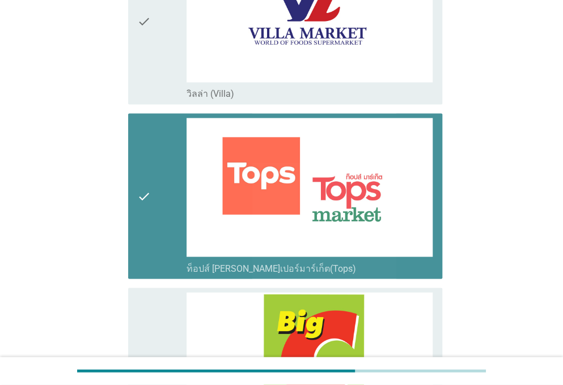
click at [381, 261] on div "check_box_outline_blank ท็อปส์ [PERSON_NAME]เปอร์มาร์เก็ต(Tops)" at bounding box center [309, 268] width 247 height 14
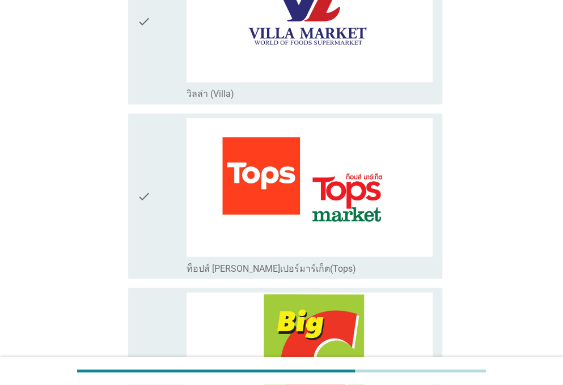
click at [381, 261] on div "check_box_outline_blank ท็อปส์ [PERSON_NAME]เปอร์มาร์เก็ต(Tops)" at bounding box center [309, 268] width 247 height 14
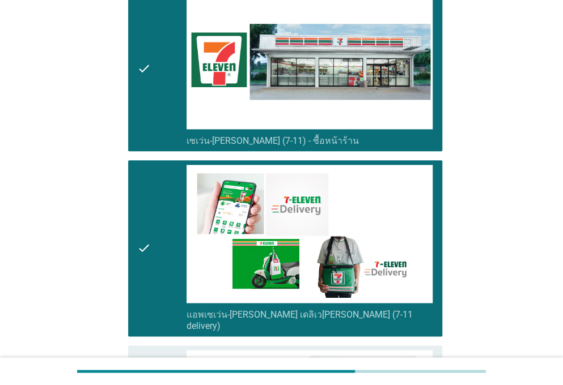
scroll to position [2156, 0]
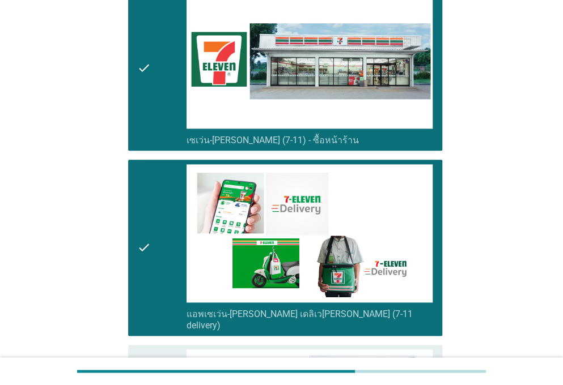
click at [372, 307] on div "check_box_outline_blank แอพเซเว่น-[PERSON_NAME] เดลิเว[PERSON_NAME] (7-11 deliv…" at bounding box center [309, 319] width 247 height 25
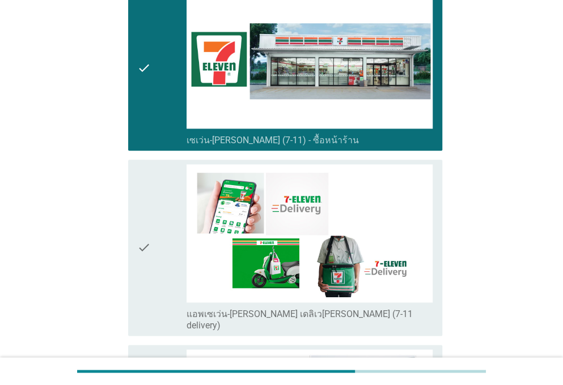
click at [328, 288] on div "check check_box_outline_blank แอพเซเว่น-[PERSON_NAME] เดลิเว[PERSON_NAME] (7-11…" at bounding box center [285, 248] width 314 height 177
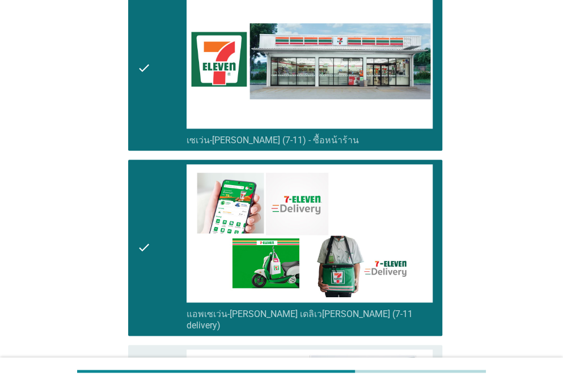
click at [356, 133] on div "check_box_outline_blank เซเว่น-[PERSON_NAME] (7-11) - ซื้อหน้าร้าน" at bounding box center [309, 140] width 247 height 14
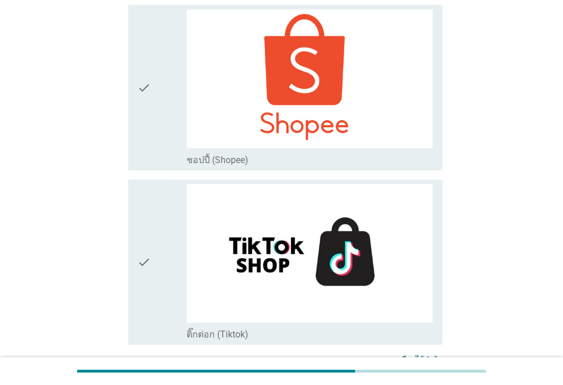
scroll to position [3091, 0]
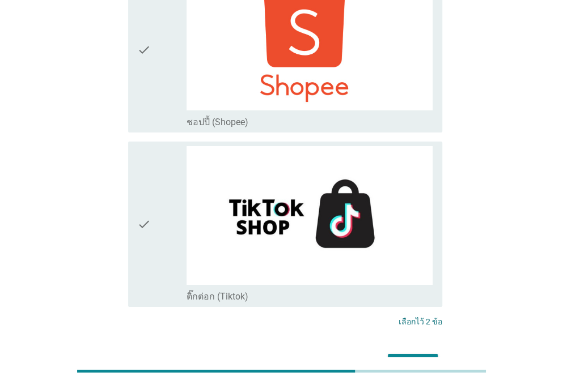
click at [402, 358] on div "ต่อไป" at bounding box center [413, 365] width 32 height 14
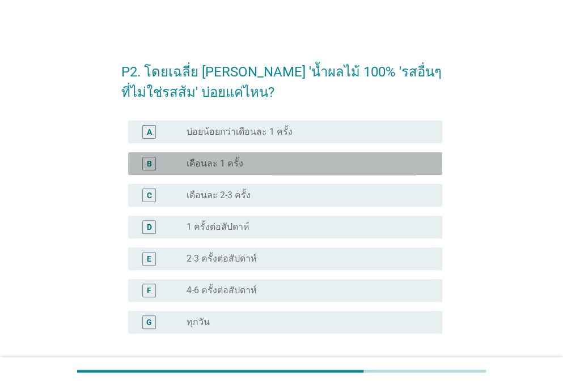
click at [282, 167] on div "radio_button_unchecked เดือนละ 1 ครั้ง" at bounding box center [304, 163] width 237 height 11
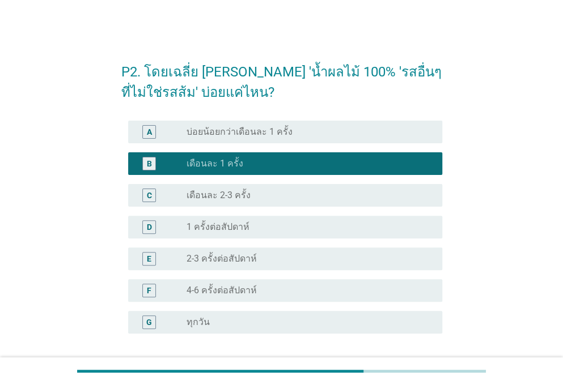
click at [372, 192] on div "radio_button_unchecked เดือนละ 2-3 ครั้ง" at bounding box center [304, 195] width 237 height 11
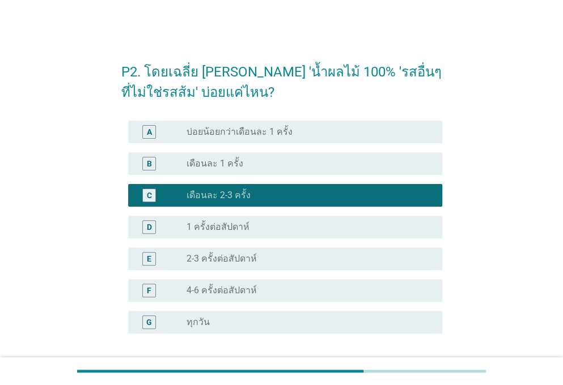
scroll to position [94, 0]
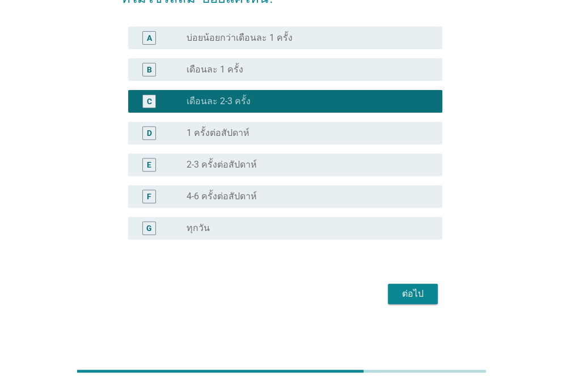
click at [195, 62] on div "B radio_button_unchecked เดือนละ 1 ครั้ง" at bounding box center [285, 69] width 314 height 23
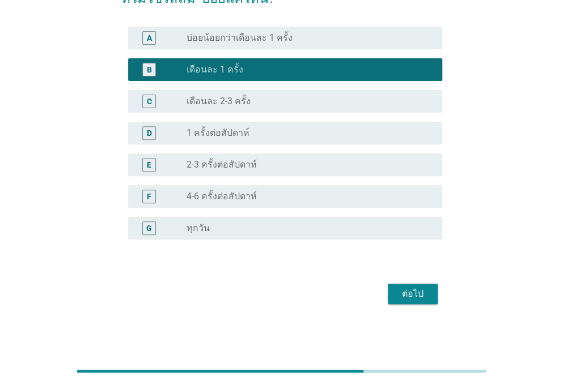
click at [403, 292] on div "ต่อไป" at bounding box center [413, 294] width 32 height 14
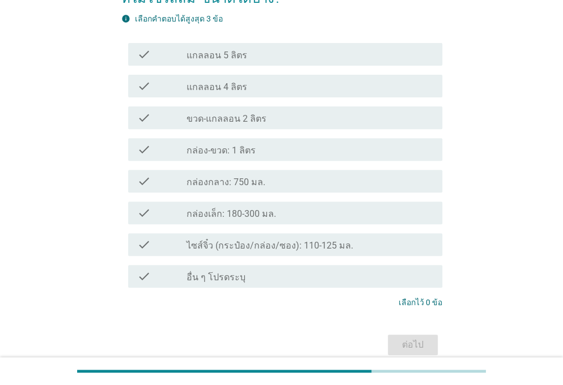
scroll to position [0, 0]
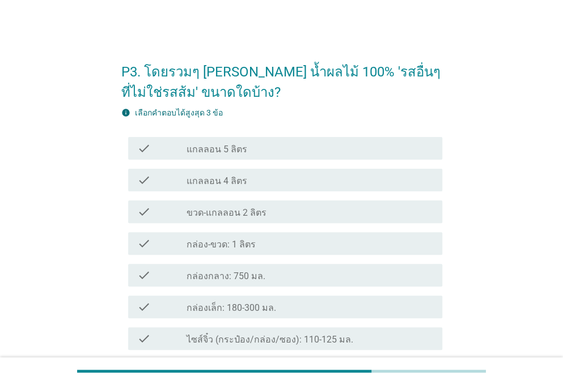
click at [320, 245] on div "check_box_outline_blank กล่อง-ขวด: 1 ลิตร" at bounding box center [309, 244] width 247 height 14
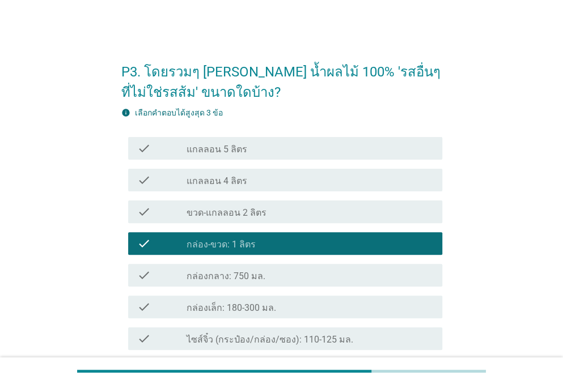
click at [318, 318] on div "check check_box_outline_blank กล่องเล็ก: 180-300 มล." at bounding box center [281, 307] width 321 height 32
click at [321, 308] on div "check_box_outline_blank กล่องเล็ก: 180-300 มล." at bounding box center [309, 307] width 247 height 14
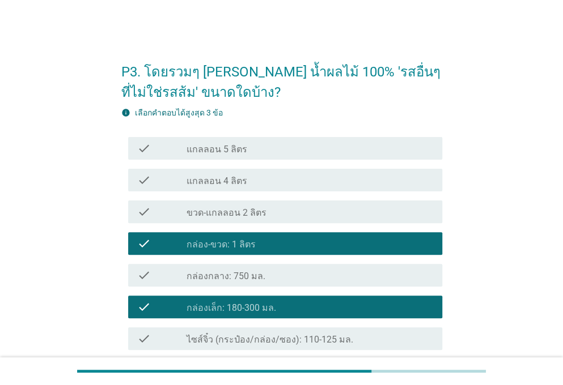
scroll to position [145, 0]
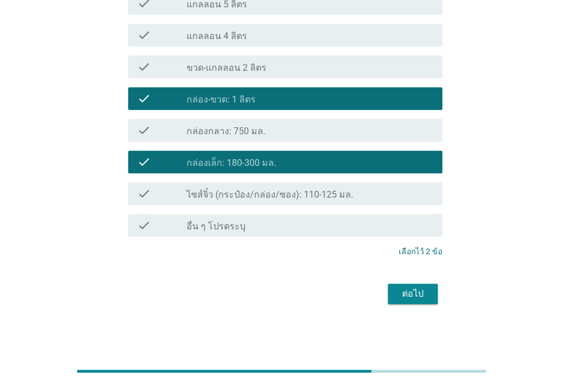
click at [408, 296] on div "ต่อไป" at bounding box center [413, 294] width 32 height 14
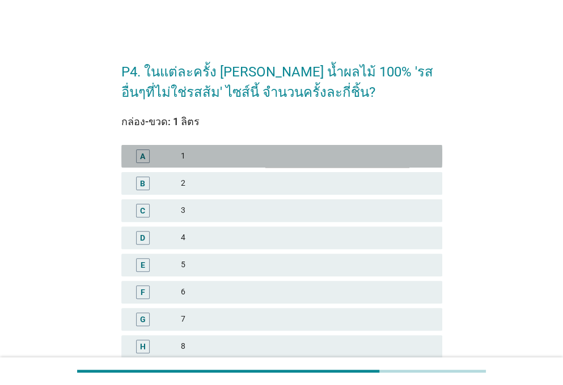
click at [215, 150] on div "1" at bounding box center [307, 157] width 252 height 14
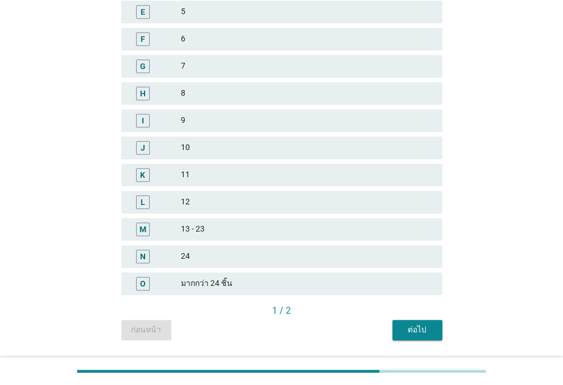
scroll to position [286, 0]
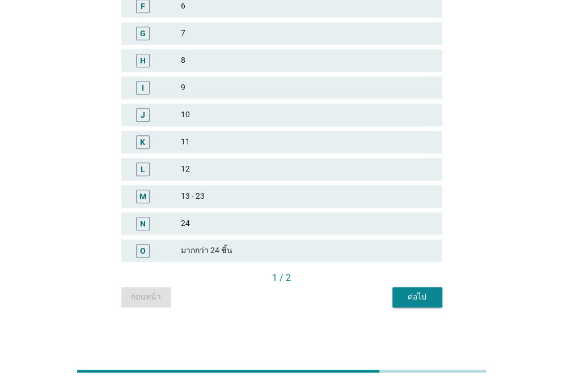
click at [425, 299] on div "ต่อไป" at bounding box center [417, 297] width 32 height 12
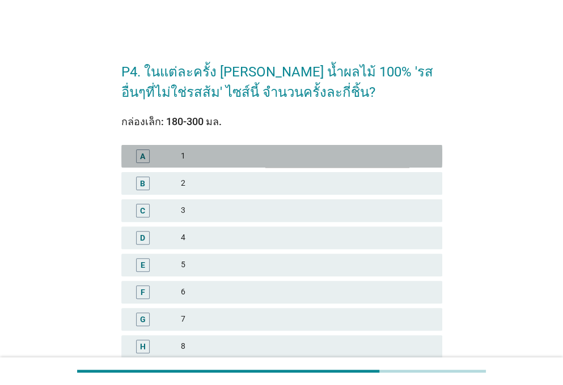
click at [203, 150] on div "1" at bounding box center [307, 157] width 252 height 14
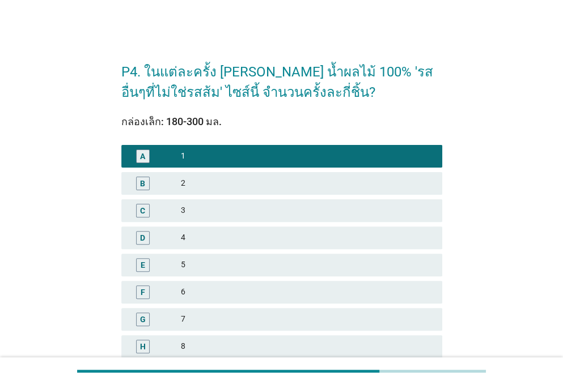
scroll to position [286, 0]
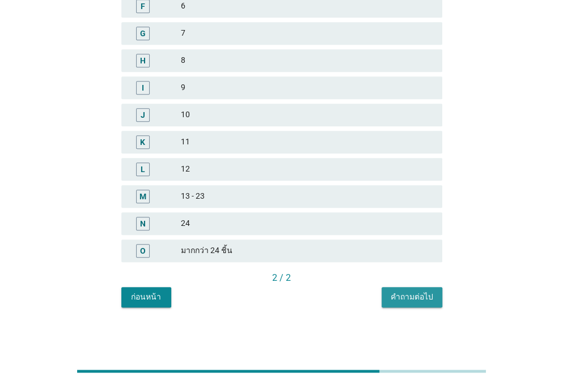
click at [415, 299] on div "คำถามต่อไป" at bounding box center [411, 297] width 43 height 12
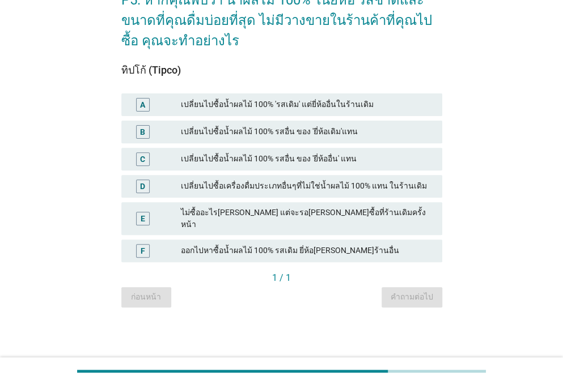
scroll to position [0, 0]
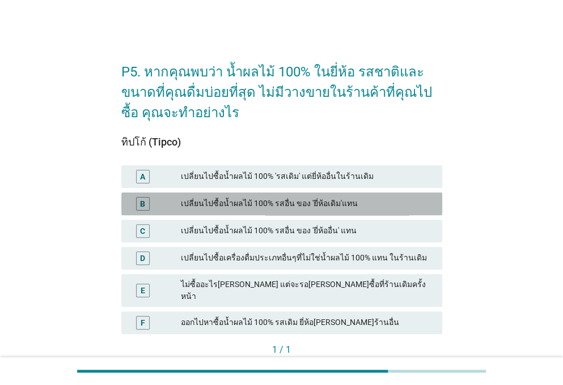
click at [314, 210] on div "B เปลี่ยนไปซื้อน้ำผลไม้ 100% รสอื่น ของ 'ยี่ห้อเดิม'แทน" at bounding box center [281, 204] width 321 height 23
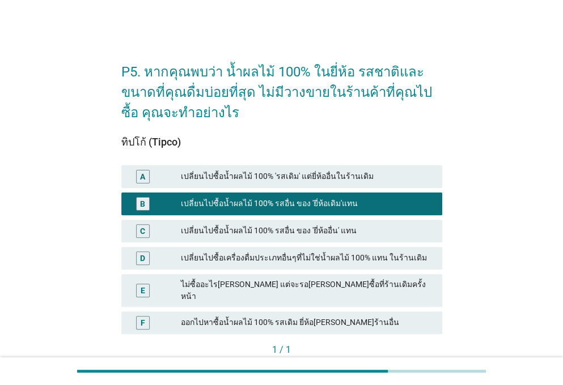
click at [413, 359] on button "คำถามต่อไป" at bounding box center [411, 369] width 61 height 20
